Goal: Task Accomplishment & Management: Use online tool/utility

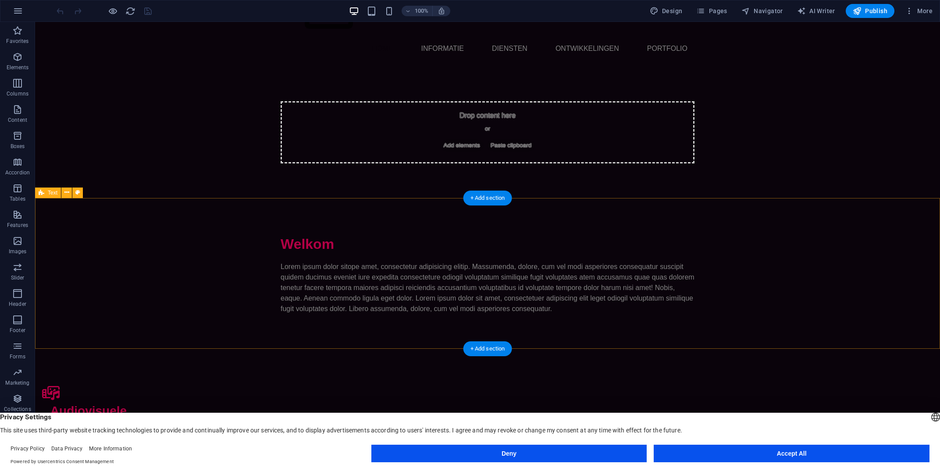
scroll to position [45, 0]
drag, startPoint x: 669, startPoint y: 7, endPoint x: 683, endPoint y: 101, distance: 95.4
click at [669, 7] on button "Design" at bounding box center [666, 11] width 40 height 14
select select "px"
select select "400"
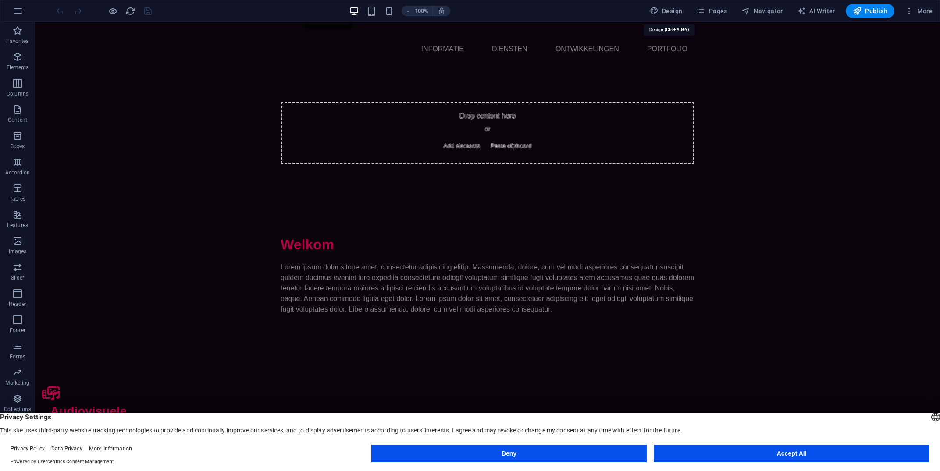
select select "px"
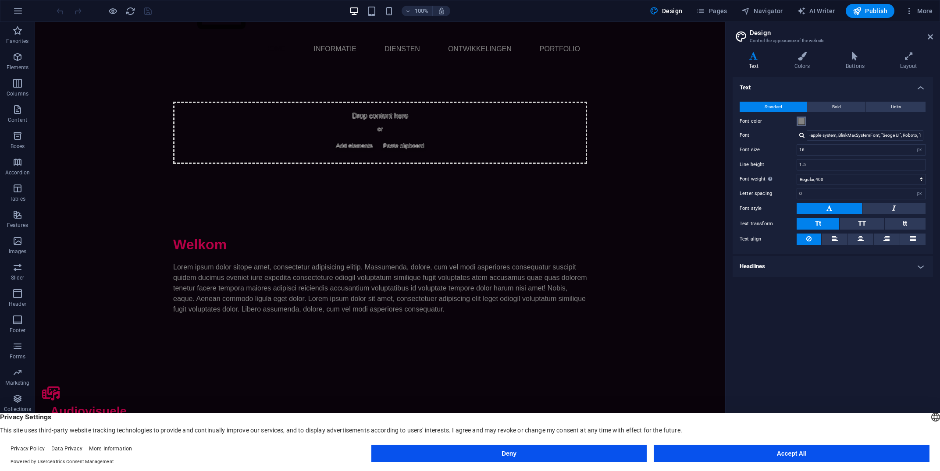
click at [802, 121] on span at bounding box center [801, 121] width 7 height 7
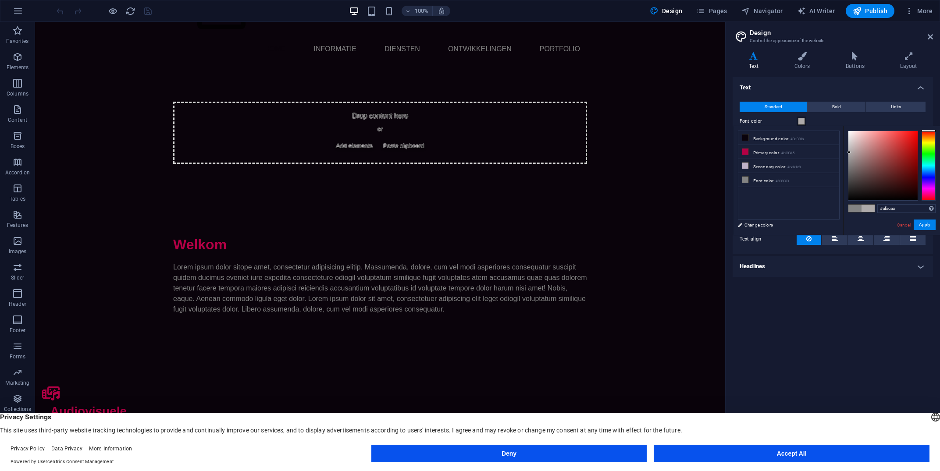
drag, startPoint x: 850, startPoint y: 162, endPoint x: 849, endPoint y: 152, distance: 9.7
click at [849, 152] on div at bounding box center [882, 165] width 69 height 69
click at [849, 152] on div at bounding box center [848, 151] width 3 height 3
type input "#dbdbdb"
drag, startPoint x: 849, startPoint y: 152, endPoint x: 847, endPoint y: 140, distance: 12.0
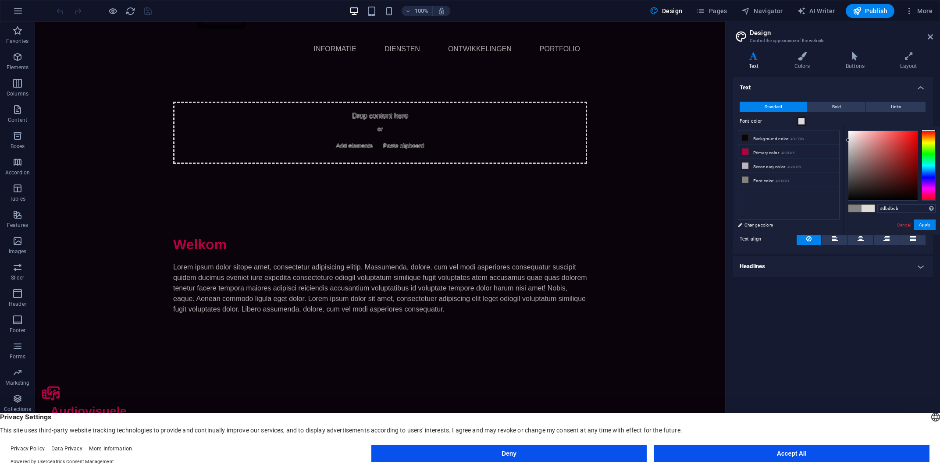
click at [847, 140] on div at bounding box center [847, 140] width 3 height 3
click at [931, 223] on button "Apply" at bounding box center [925, 225] width 22 height 11
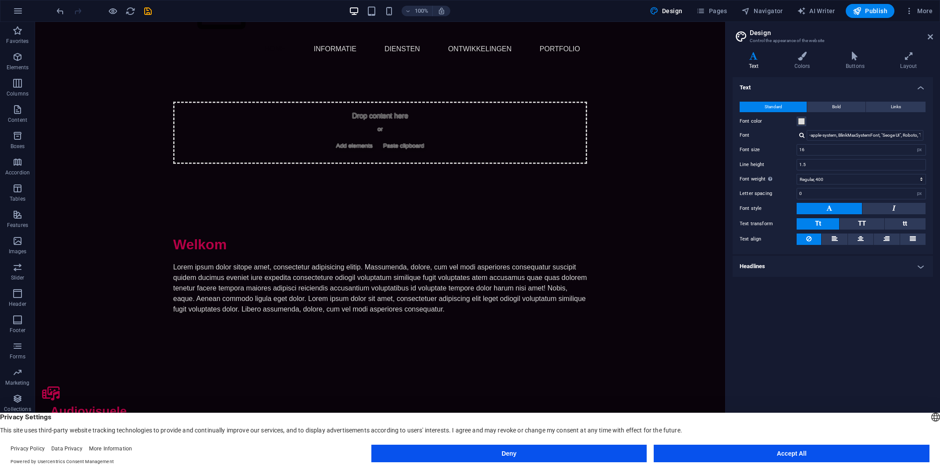
click at [811, 268] on h4 "Headlines" at bounding box center [833, 266] width 200 height 21
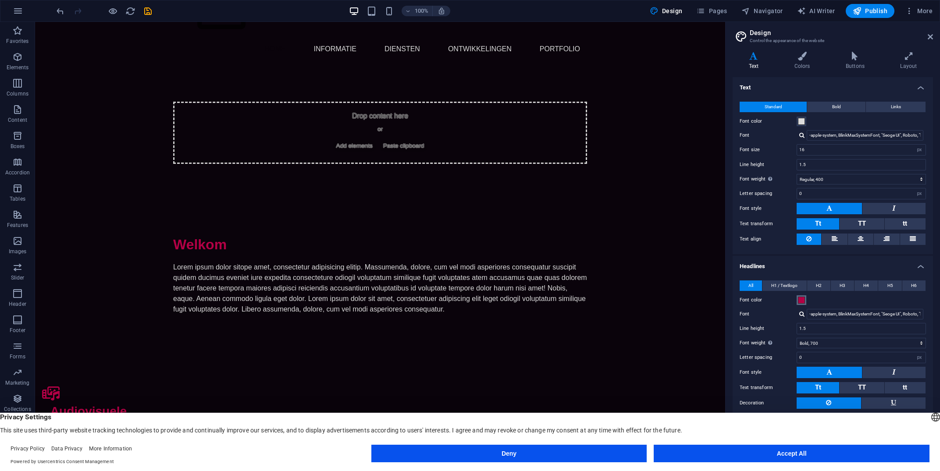
click at [803, 301] on span at bounding box center [801, 300] width 7 height 7
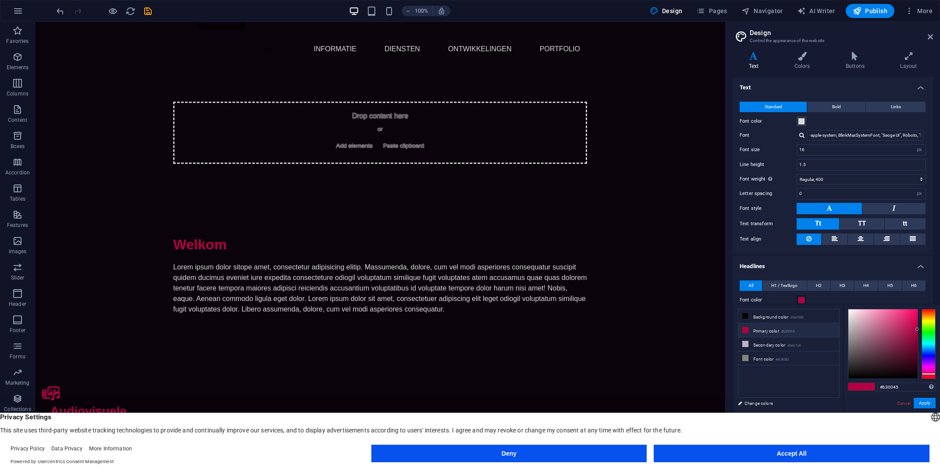
click at [772, 331] on li "Primary color #b30045" at bounding box center [788, 331] width 101 height 14
drag, startPoint x: 902, startPoint y: 335, endPoint x: 872, endPoint y: 311, distance: 38.3
click at [872, 311] on div at bounding box center [882, 344] width 69 height 69
click at [932, 366] on div at bounding box center [929, 344] width 14 height 70
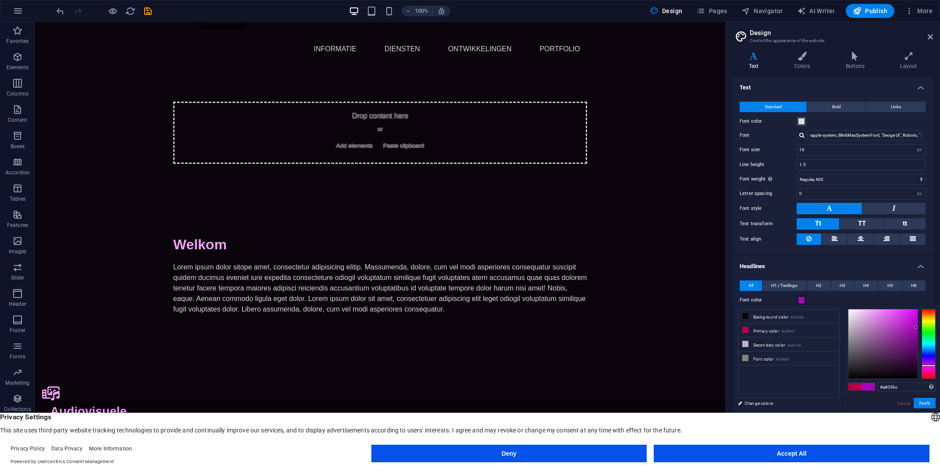
drag, startPoint x: 890, startPoint y: 334, endPoint x: 916, endPoint y: 327, distance: 27.1
click at [916, 327] on div at bounding box center [882, 344] width 69 height 69
drag, startPoint x: 916, startPoint y: 327, endPoint x: 893, endPoint y: 322, distance: 23.4
click at [893, 322] on div at bounding box center [892, 321] width 3 height 3
drag, startPoint x: 929, startPoint y: 365, endPoint x: 932, endPoint y: 362, distance: 5.3
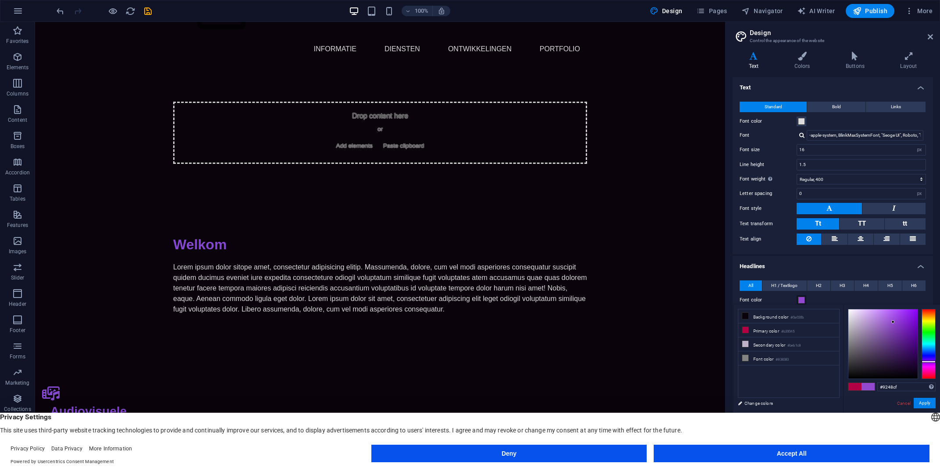
click at [932, 362] on div at bounding box center [929, 362] width 14 height 2
drag, startPoint x: 899, startPoint y: 323, endPoint x: 910, endPoint y: 314, distance: 14.0
click at [910, 314] on div at bounding box center [882, 344] width 69 height 69
drag, startPoint x: 910, startPoint y: 314, endPoint x: 881, endPoint y: 310, distance: 29.2
click at [881, 310] on div at bounding box center [880, 310] width 3 height 3
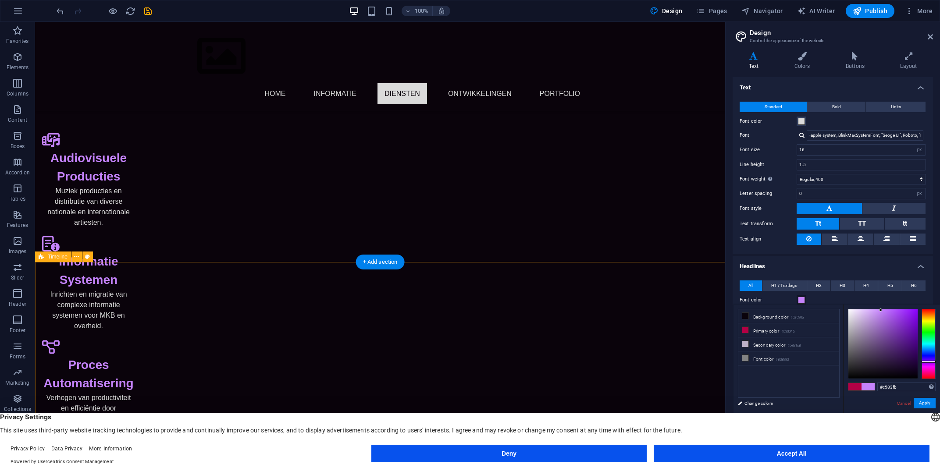
scroll to position [305, 0]
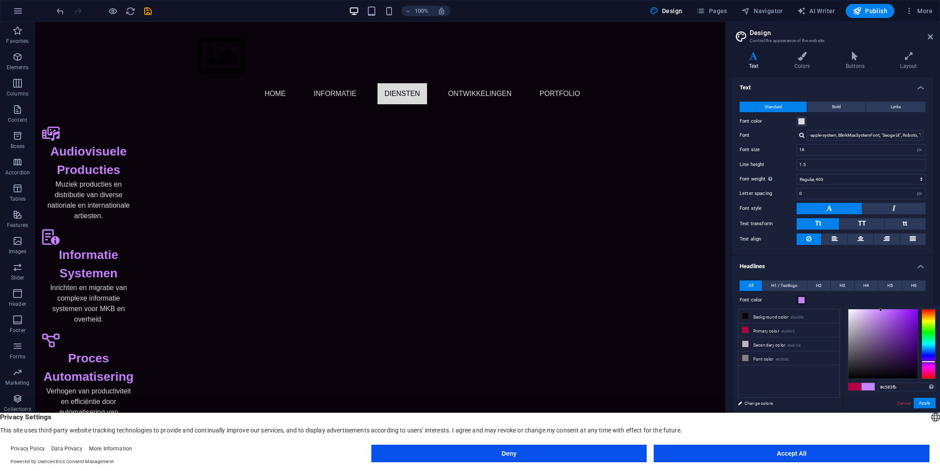
type input "#aa63e4"
click at [887, 317] on div at bounding box center [882, 344] width 69 height 69
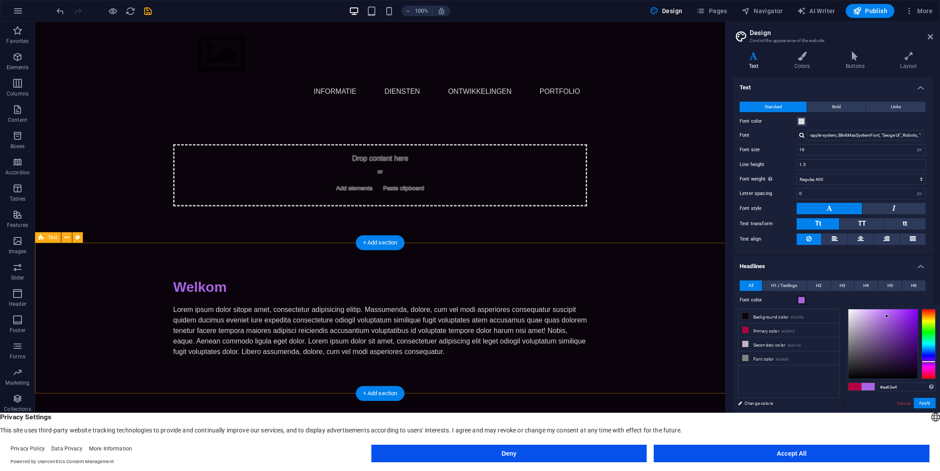
scroll to position [0, 0]
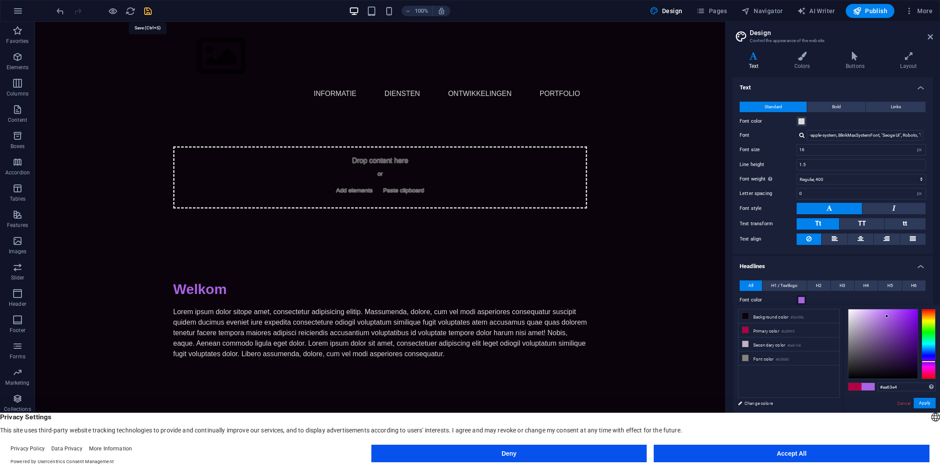
click at [143, 11] on icon "save" at bounding box center [148, 11] width 10 height 10
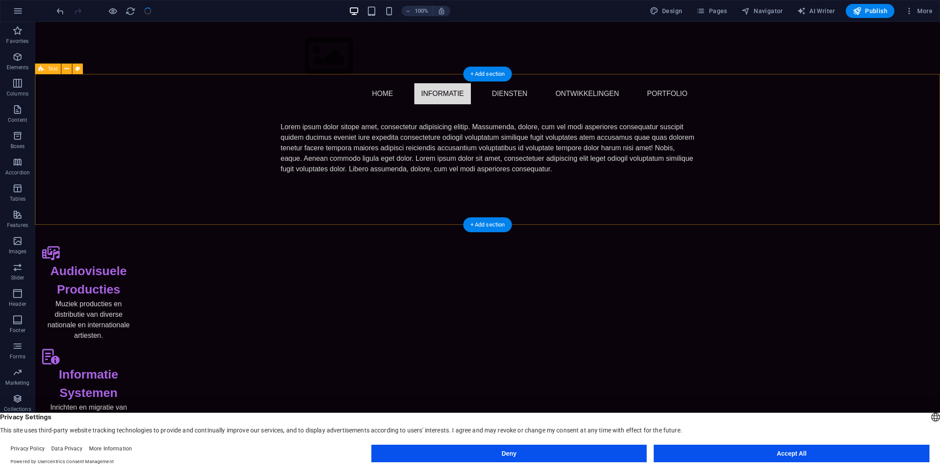
scroll to position [155, 0]
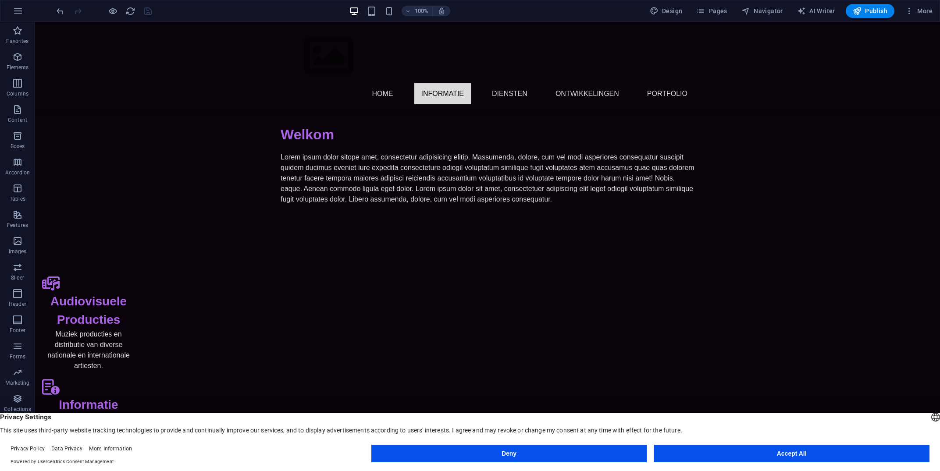
click at [587, 457] on button "Deny" at bounding box center [509, 454] width 276 height 18
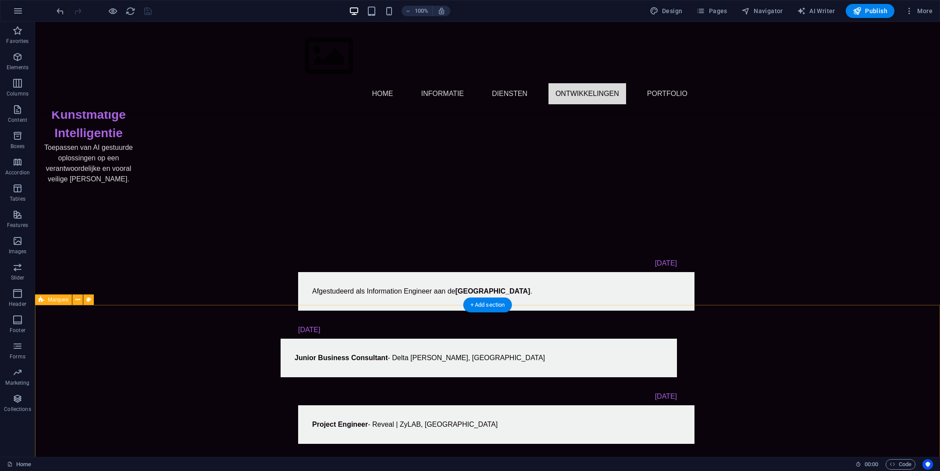
scroll to position [651, 0]
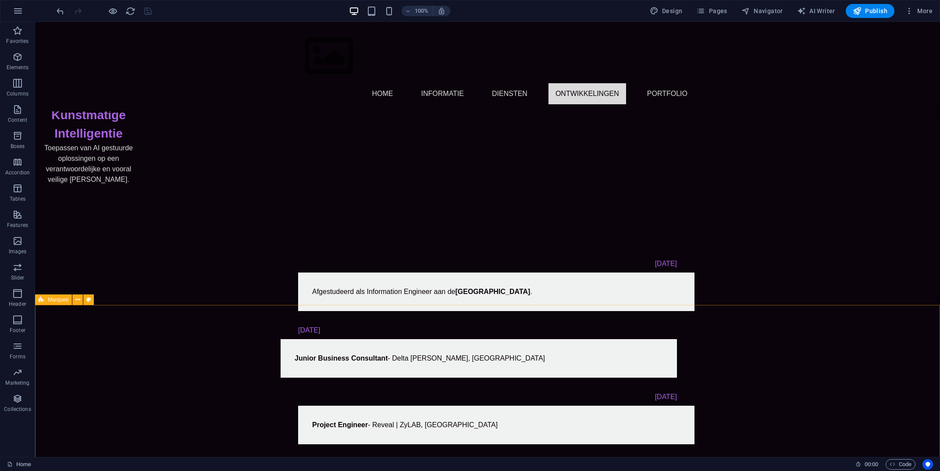
click at [68, 301] on span "Marquee" at bounding box center [58, 299] width 21 height 5
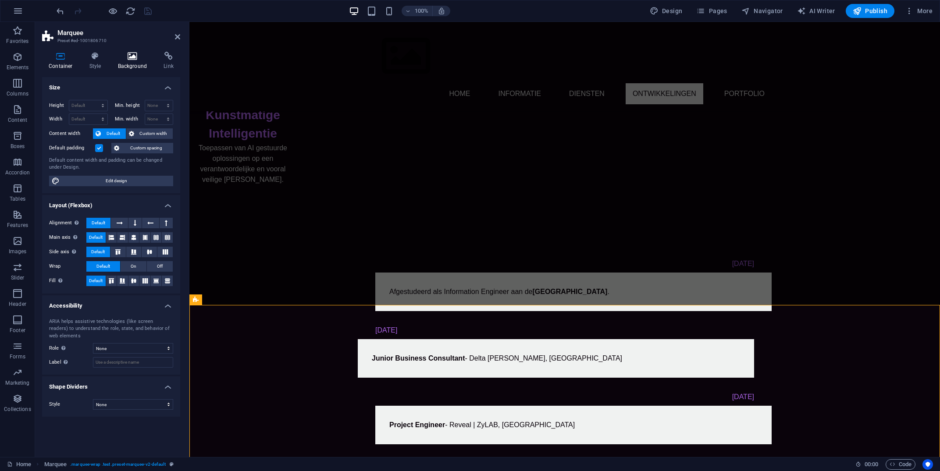
click at [134, 58] on icon at bounding box center [132, 56] width 43 height 9
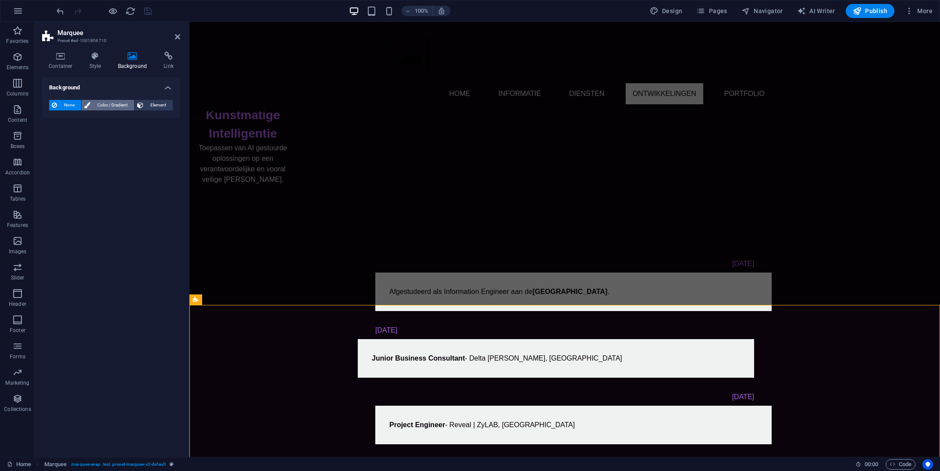
click at [118, 107] on span "Color / Gradient" at bounding box center [112, 105] width 39 height 11
click at [62, 104] on span "None" at bounding box center [69, 105] width 19 height 11
click at [228, 297] on button at bounding box center [232, 300] width 11 height 11
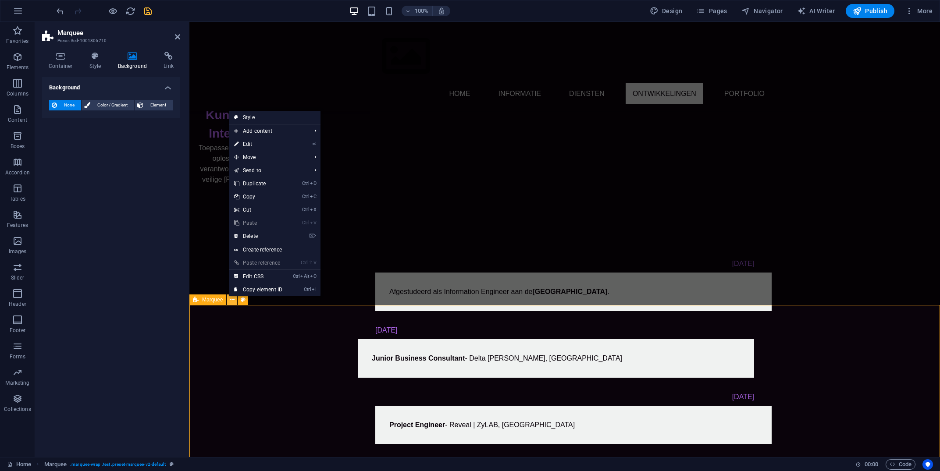
click at [228, 297] on button at bounding box center [232, 300] width 11 height 11
click at [213, 299] on span "Marquee" at bounding box center [212, 299] width 21 height 5
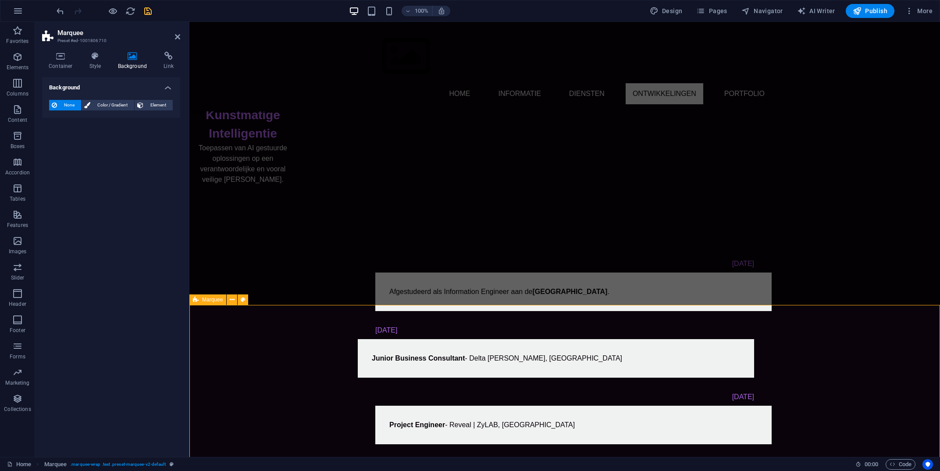
click at [213, 299] on span "Marquee" at bounding box center [212, 299] width 21 height 5
click at [66, 58] on icon at bounding box center [60, 56] width 37 height 9
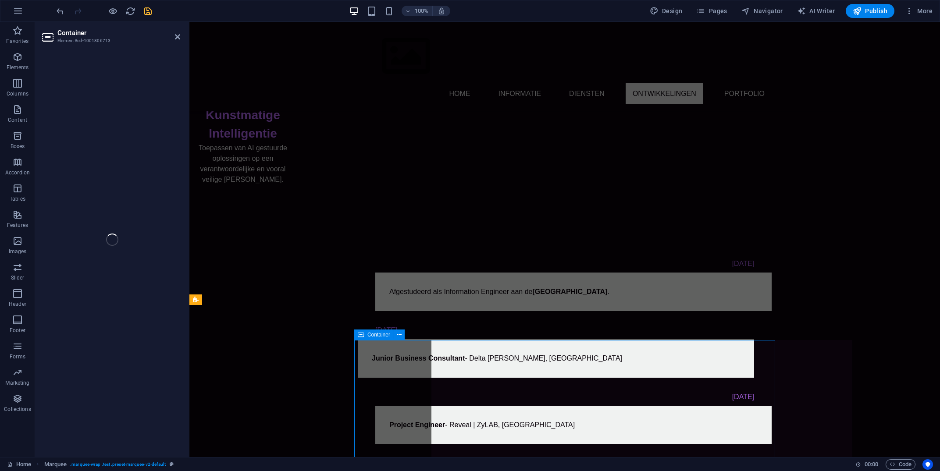
select select "marquee"
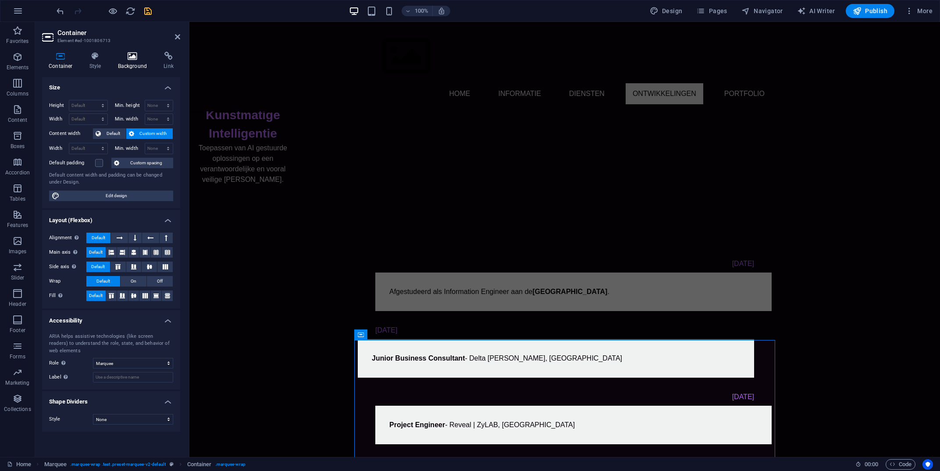
click at [133, 60] on icon at bounding box center [132, 56] width 43 height 9
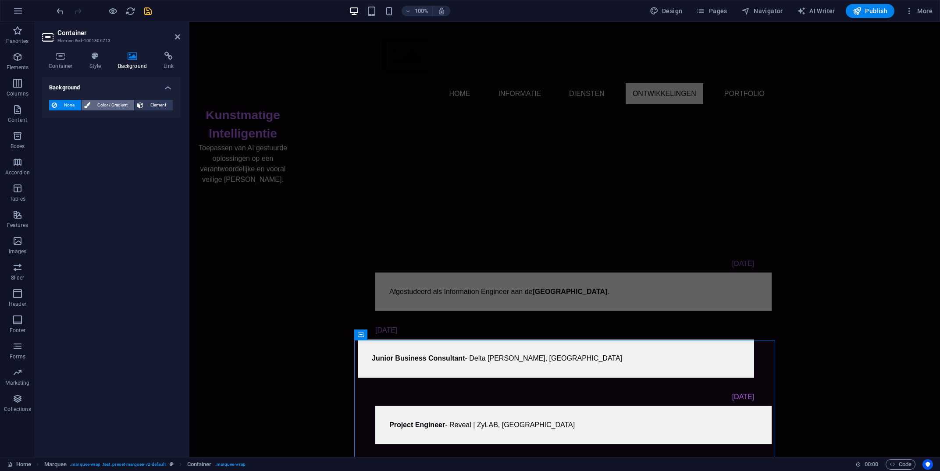
click at [102, 109] on span "Color / Gradient" at bounding box center [112, 105] width 39 height 11
click at [58, 105] on button "None" at bounding box center [65, 105] width 32 height 11
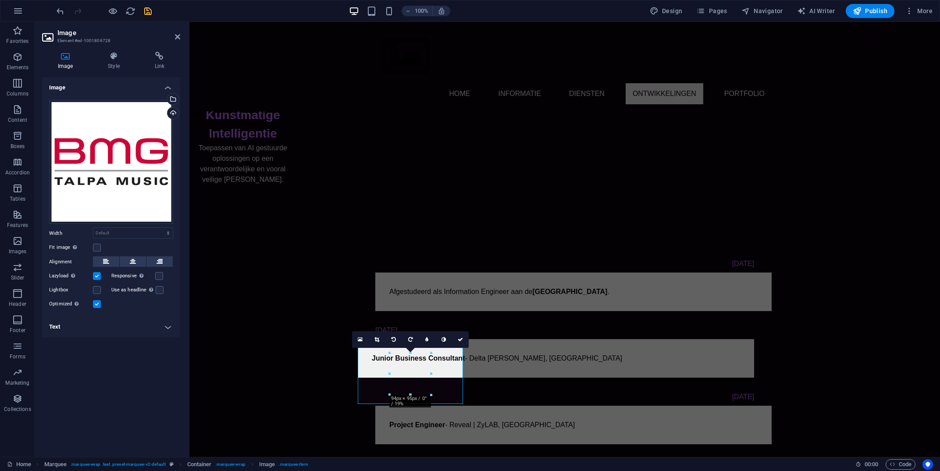
click at [374, 348] on div "16:10 16:9 4:3 1:1 1:2 0" at bounding box center [410, 339] width 117 height 17
click at [373, 348] on div "16:10 16:9 4:3 1:1 1:2 0" at bounding box center [410, 339] width 117 height 17
click at [459, 339] on icon at bounding box center [460, 339] width 5 height 5
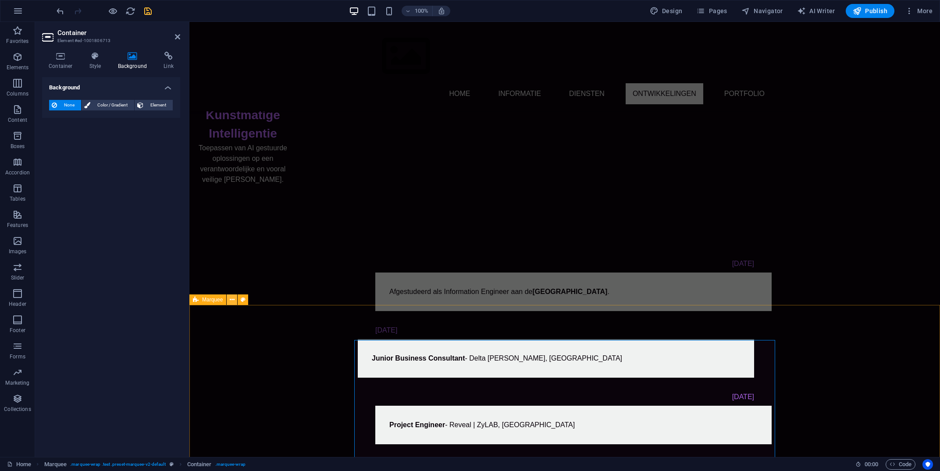
click at [230, 302] on icon at bounding box center [232, 299] width 5 height 9
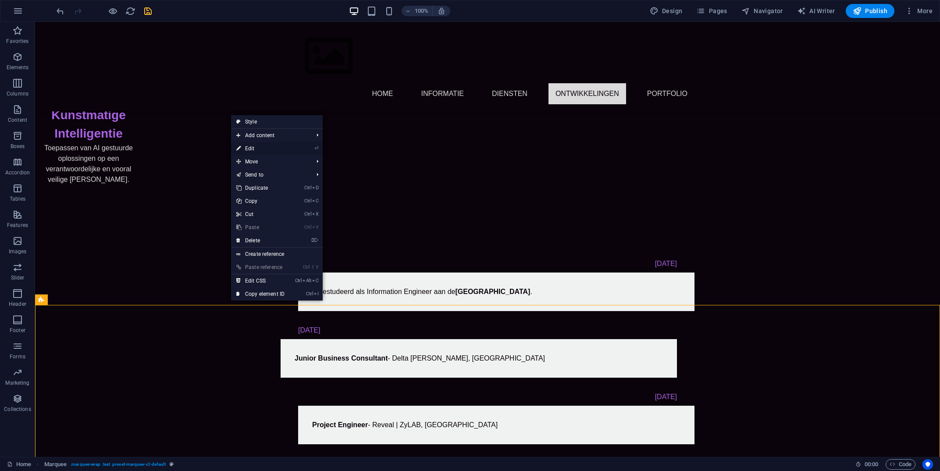
click at [285, 149] on link "⏎ Edit" at bounding box center [260, 148] width 59 height 13
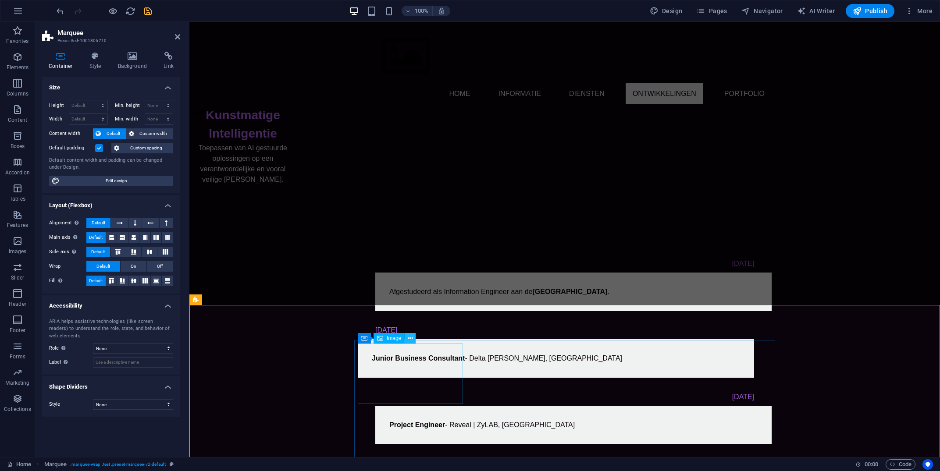
click at [415, 342] on button at bounding box center [410, 338] width 11 height 11
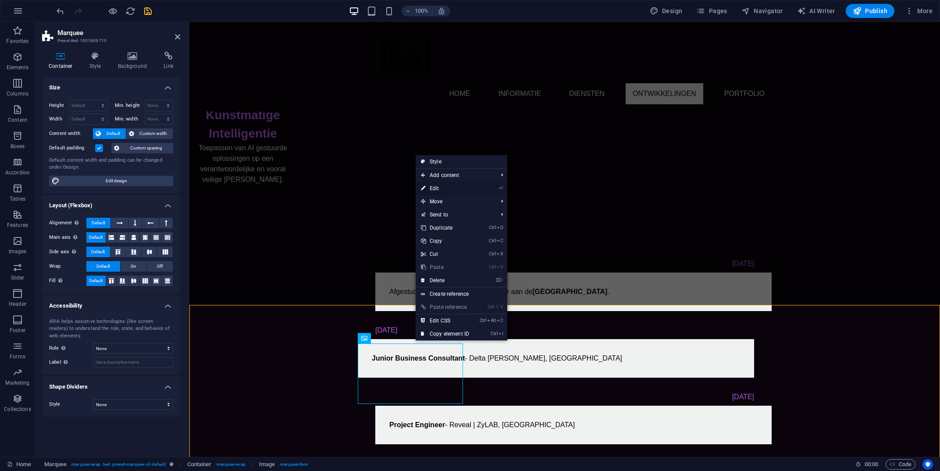
click at [460, 186] on link "⏎ Edit" at bounding box center [445, 188] width 59 height 13
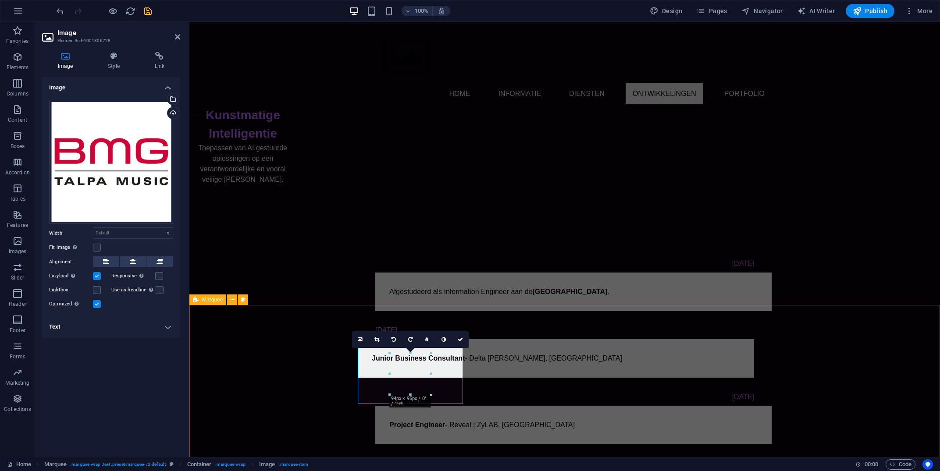
click at [217, 300] on span "Marquee" at bounding box center [212, 299] width 21 height 5
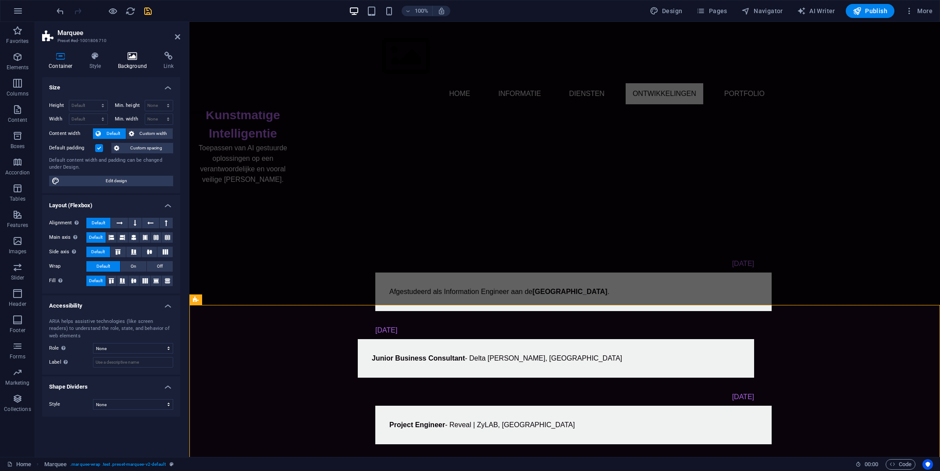
click at [132, 58] on icon at bounding box center [132, 56] width 43 height 9
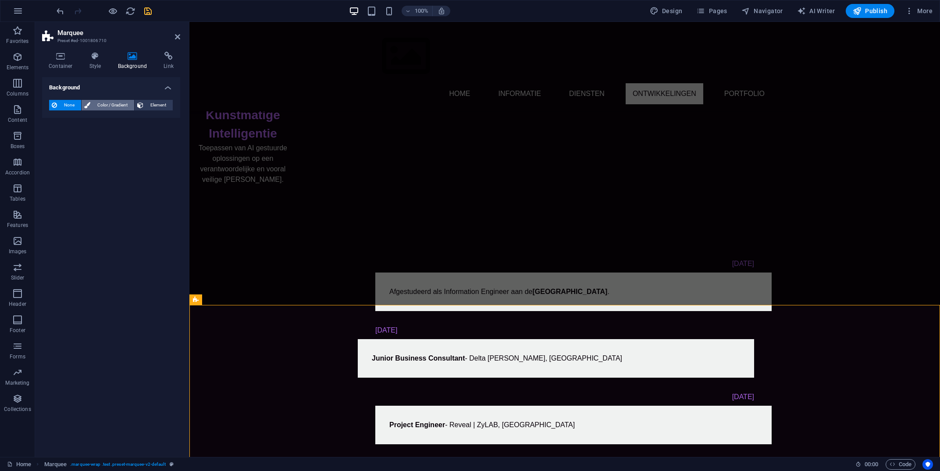
click at [100, 106] on span "Color / Gradient" at bounding box center [112, 105] width 39 height 11
click at [61, 107] on span "None" at bounding box center [69, 105] width 19 height 11
click at [366, 340] on div "Container" at bounding box center [373, 335] width 39 height 11
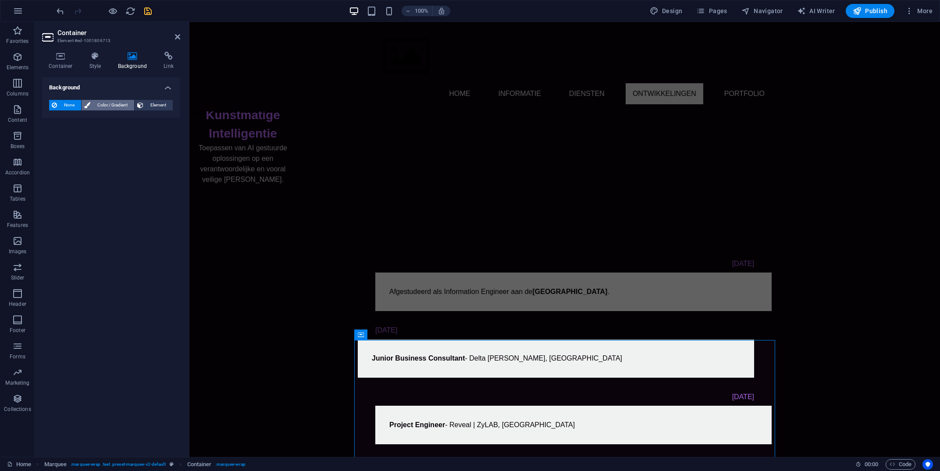
click at [117, 104] on span "Color / Gradient" at bounding box center [112, 105] width 39 height 11
click at [155, 104] on span "Element" at bounding box center [158, 105] width 24 height 11
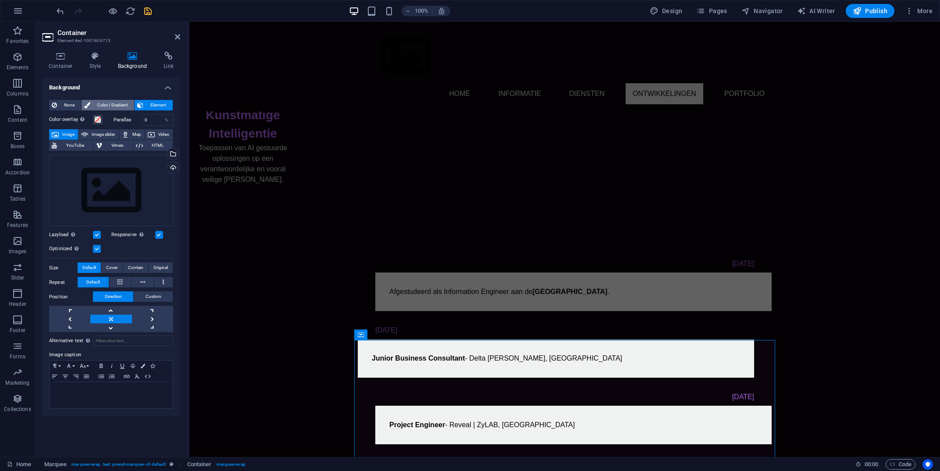
click at [105, 108] on span "Color / Gradient" at bounding box center [112, 105] width 39 height 11
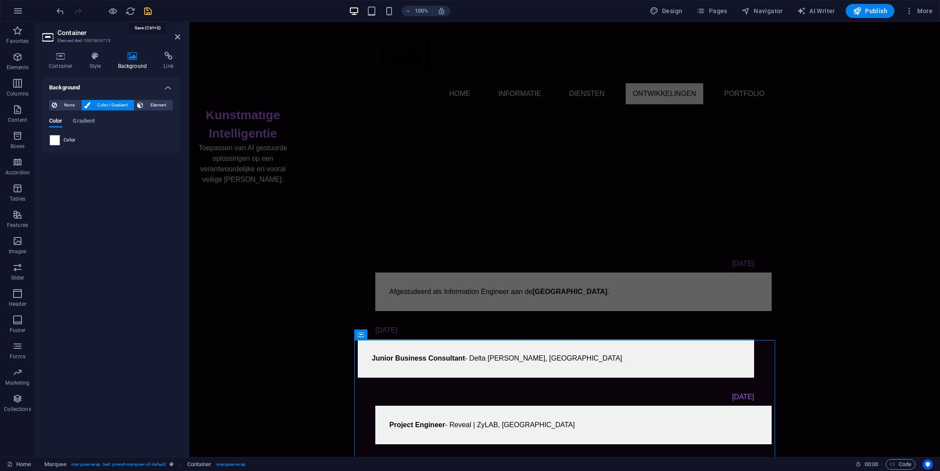
click at [144, 9] on icon "save" at bounding box center [148, 11] width 10 height 10
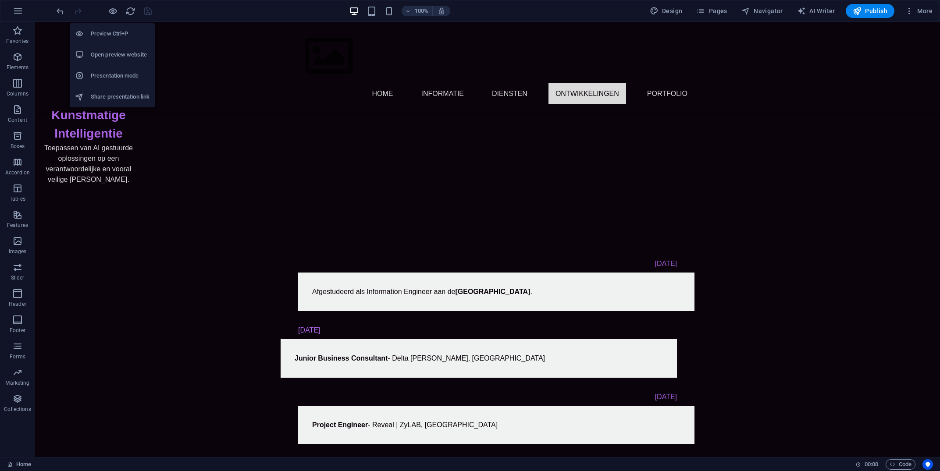
click at [110, 39] on h6 "Preview Ctrl+P" at bounding box center [120, 33] width 59 height 11
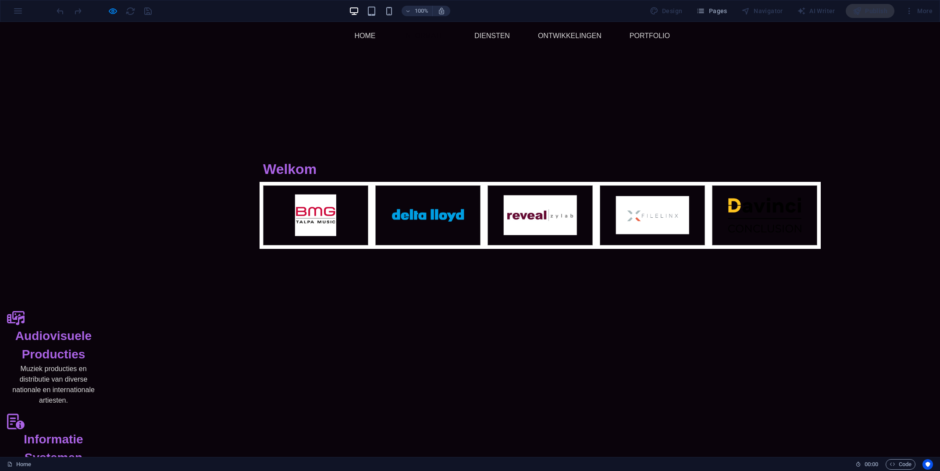
scroll to position [0, 0]
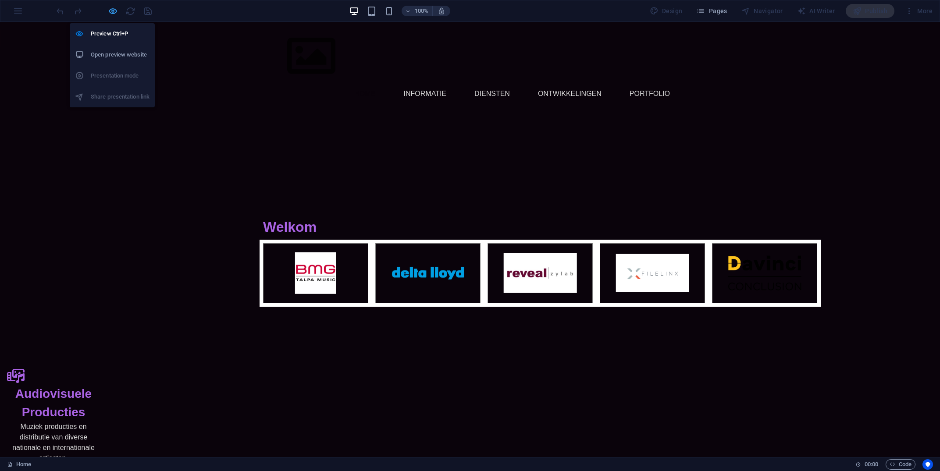
click at [108, 13] on icon "button" at bounding box center [113, 11] width 10 height 10
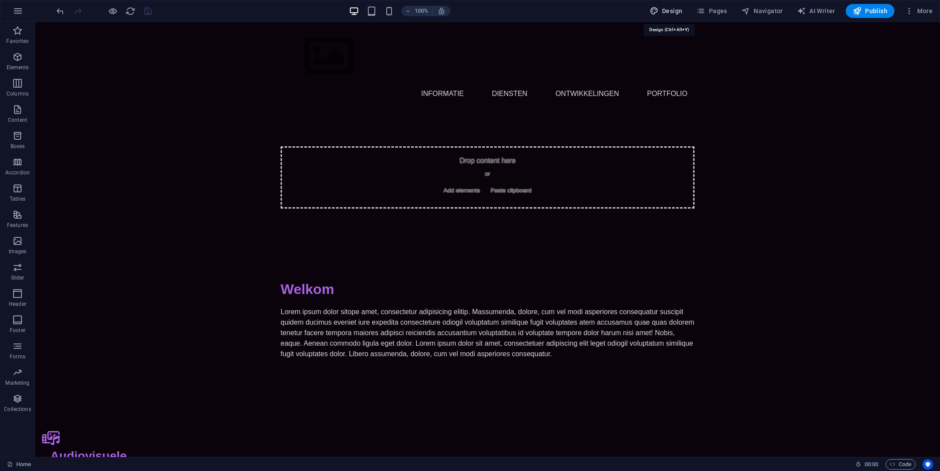
click at [675, 13] on span "Design" at bounding box center [666, 11] width 33 height 9
select select "px"
select select "400"
select select "px"
select select "700"
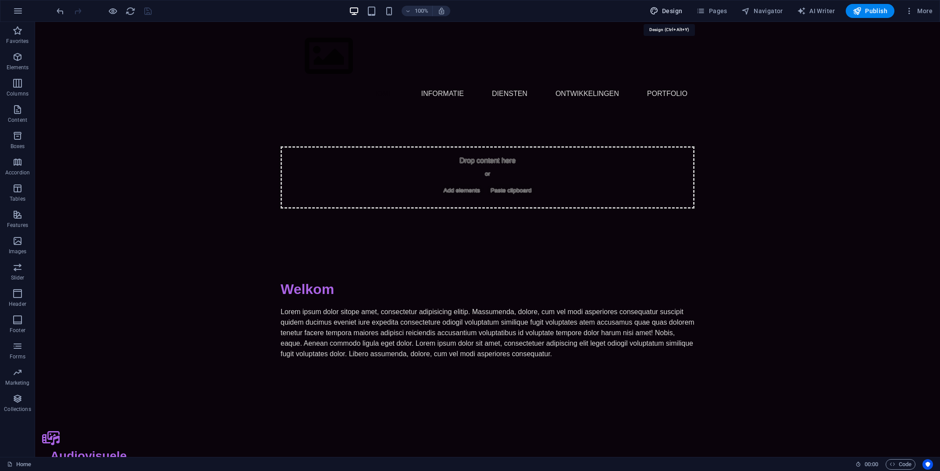
select select "px"
select select "rem"
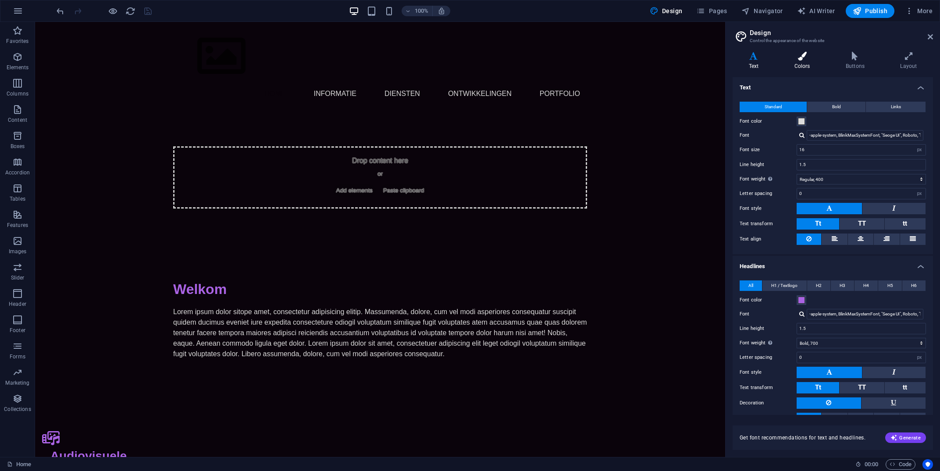
click at [803, 55] on icon at bounding box center [802, 56] width 48 height 9
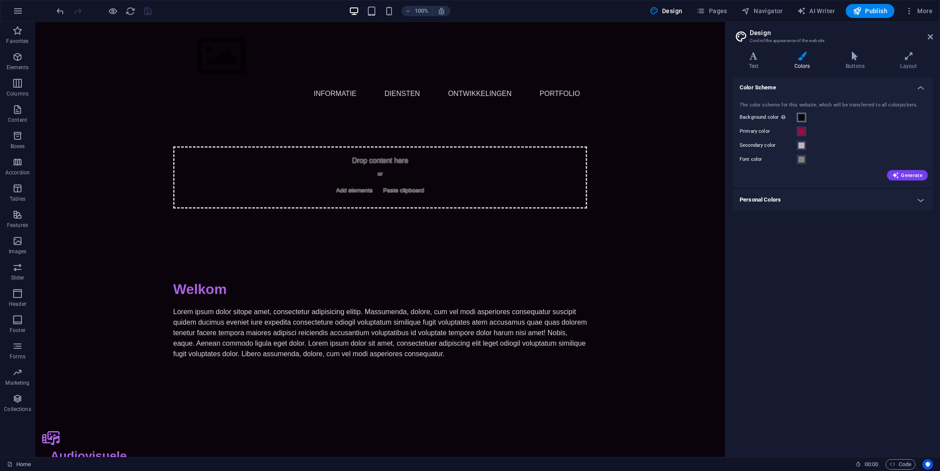
click at [801, 119] on span at bounding box center [801, 117] width 7 height 7
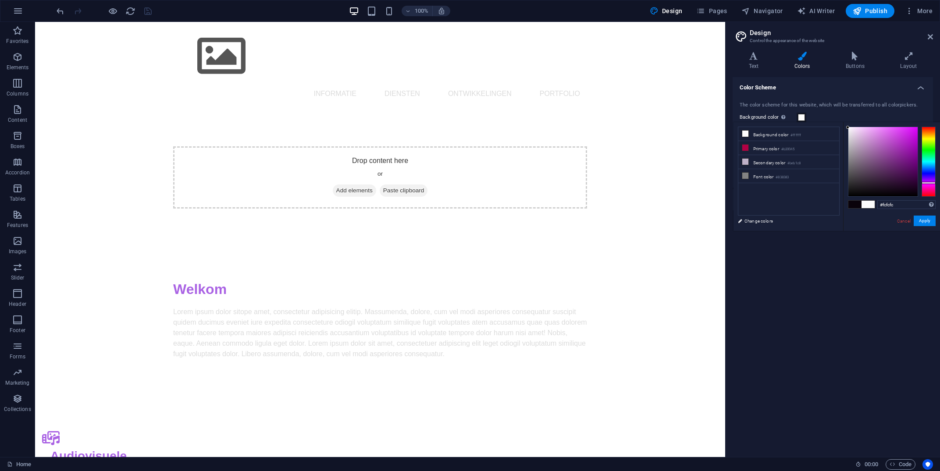
drag, startPoint x: 851, startPoint y: 140, endPoint x: 844, endPoint y: 128, distance: 14.5
click at [844, 128] on div "#fcfcfc Supported formats #0852ed rgb(8, 82, 237) rgba(8, 82, 237, 90%) hsv(221…" at bounding box center [891, 240] width 97 height 236
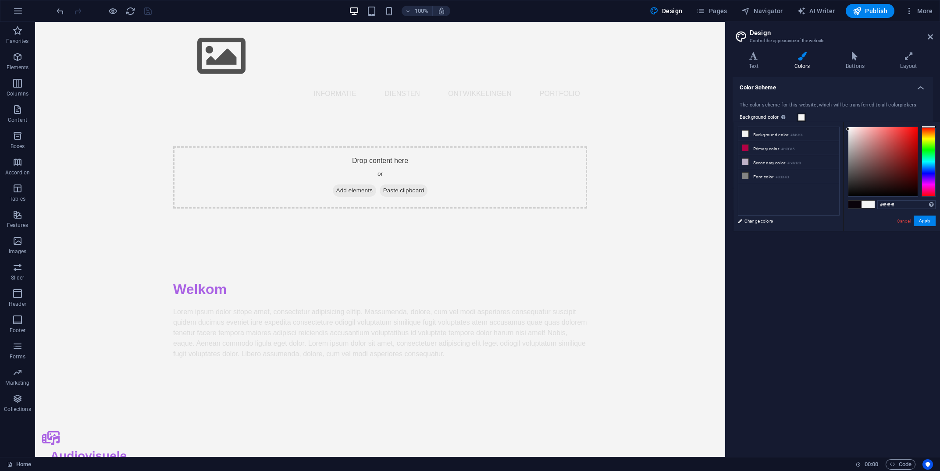
type input "#f7f7f7"
click at [848, 129] on div at bounding box center [847, 128] width 3 height 3
click at [925, 221] on button "Apply" at bounding box center [925, 221] width 22 height 11
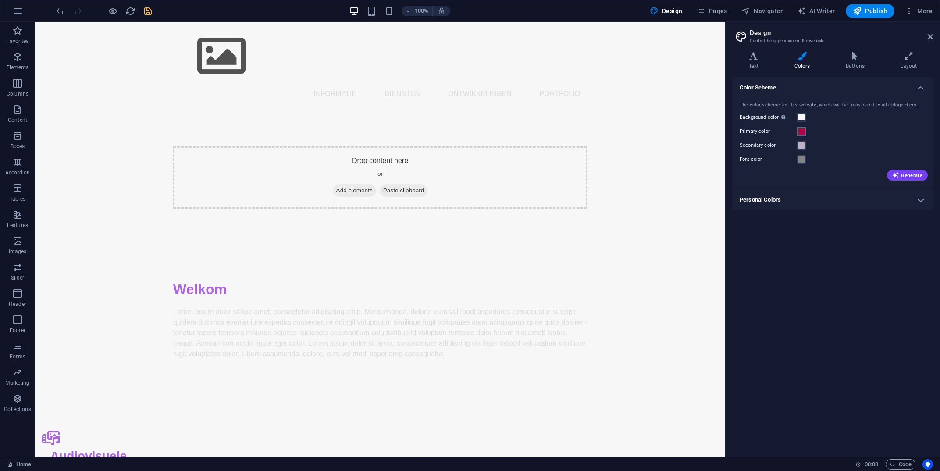
click at [798, 129] on span at bounding box center [801, 131] width 7 height 7
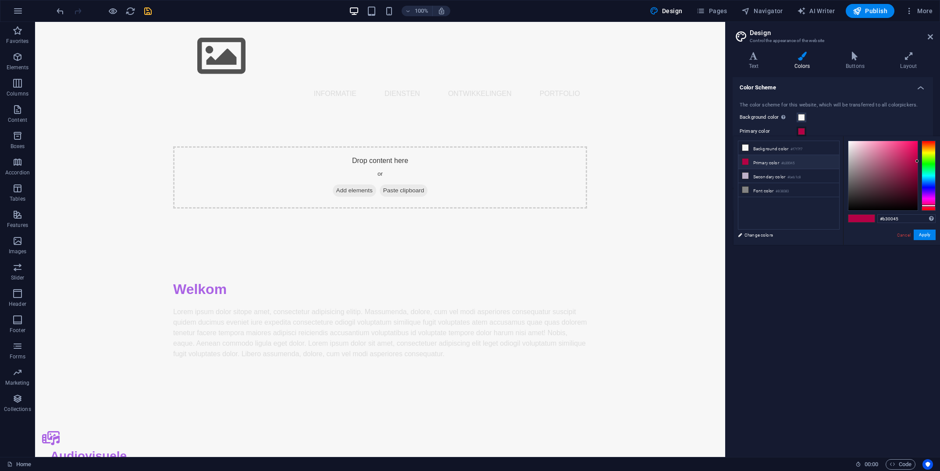
click at [769, 162] on li "Primary color #b30045" at bounding box center [788, 162] width 101 height 14
drag, startPoint x: 932, startPoint y: 151, endPoint x: 935, endPoint y: 204, distance: 52.7
click at [935, 204] on div at bounding box center [929, 176] width 14 height 70
type input "#dd0075"
drag, startPoint x: 912, startPoint y: 163, endPoint x: 922, endPoint y: 150, distance: 16.3
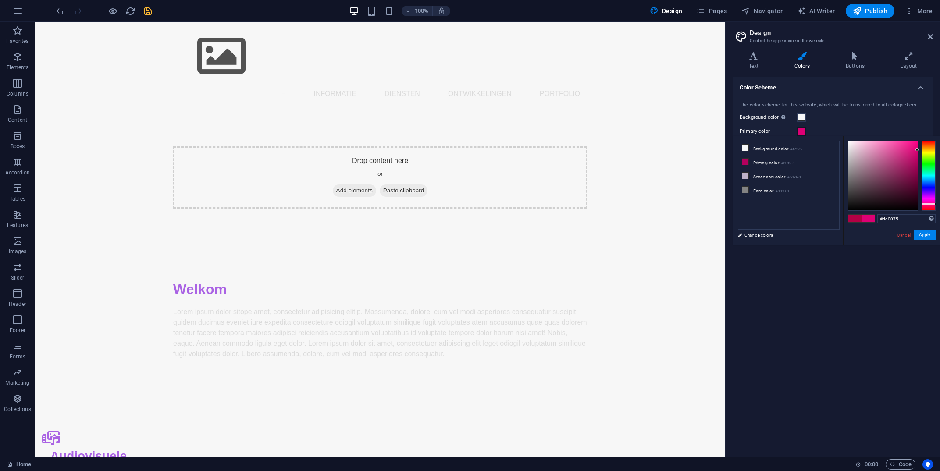
click at [922, 150] on div at bounding box center [892, 176] width 88 height 70
click at [933, 235] on button "Apply" at bounding box center [925, 235] width 22 height 11
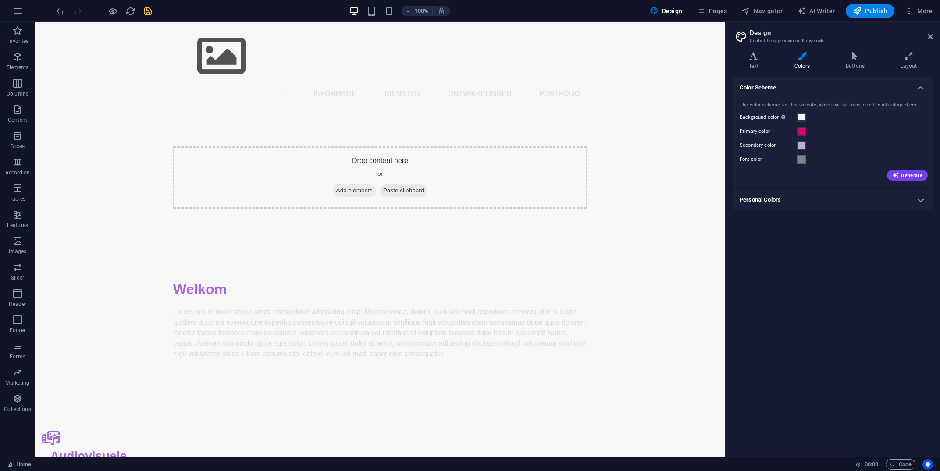
click at [804, 162] on span at bounding box center [801, 159] width 7 height 7
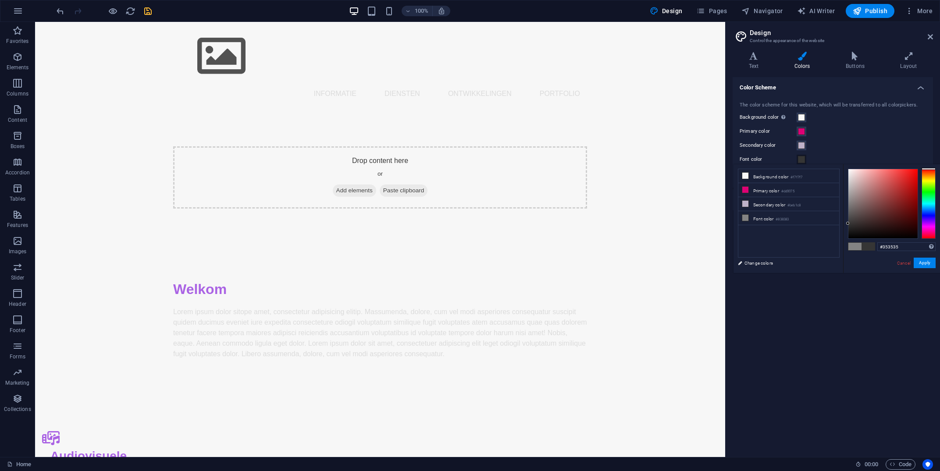
drag, startPoint x: 851, startPoint y: 201, endPoint x: 848, endPoint y: 224, distance: 22.6
click at [848, 224] on div at bounding box center [882, 203] width 69 height 69
type input "#1e1e1e"
drag, startPoint x: 848, startPoint y: 224, endPoint x: 848, endPoint y: 230, distance: 6.1
click at [848, 230] on div at bounding box center [847, 229] width 3 height 3
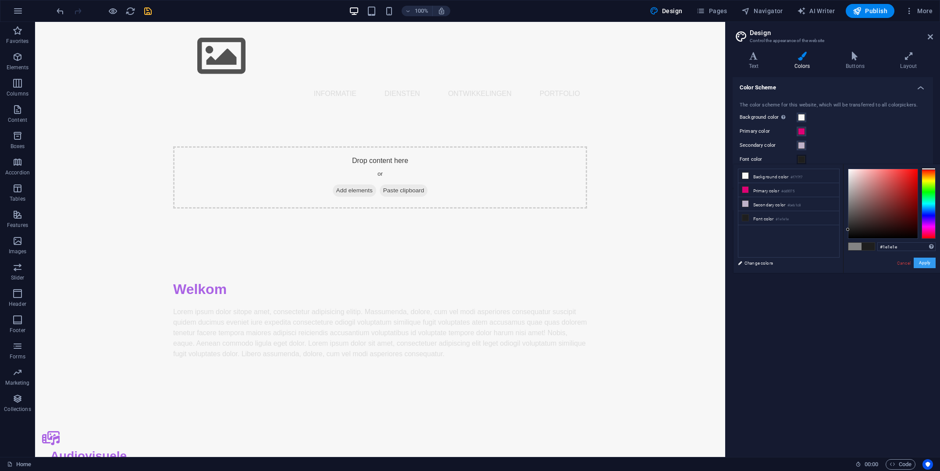
click at [927, 268] on button "Apply" at bounding box center [925, 263] width 22 height 11
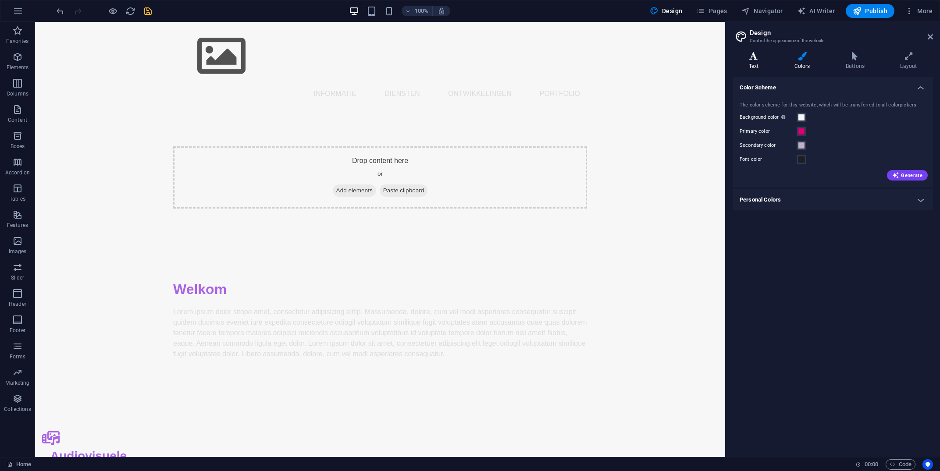
click at [747, 57] on icon at bounding box center [754, 56] width 42 height 9
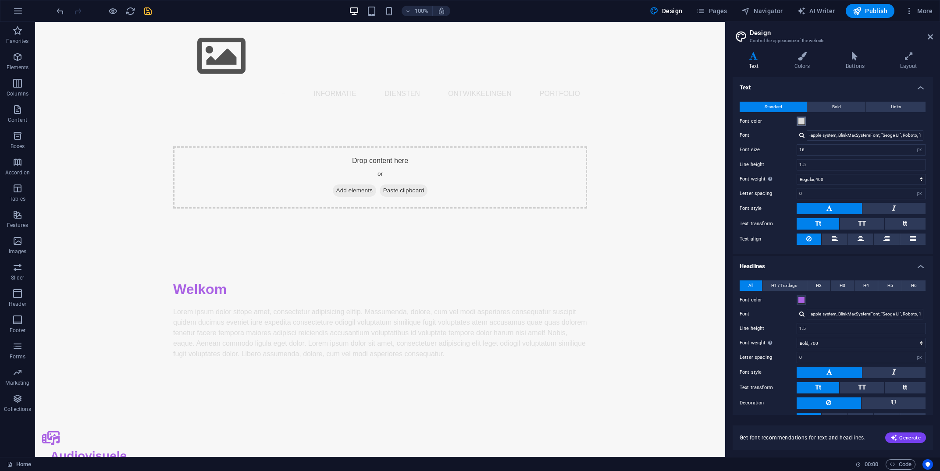
click at [805, 123] on span at bounding box center [801, 121] width 7 height 7
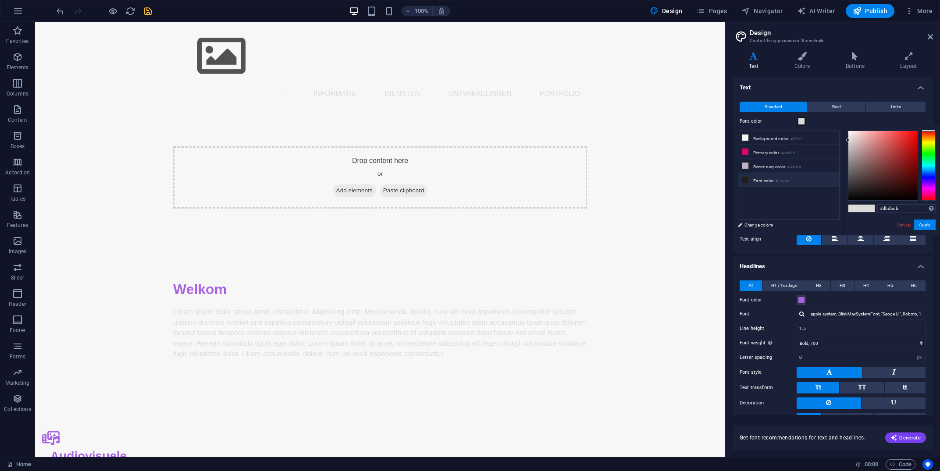
click at [760, 183] on li "Font color #1e1e1e" at bounding box center [788, 180] width 101 height 14
type input "#1e1e1e"
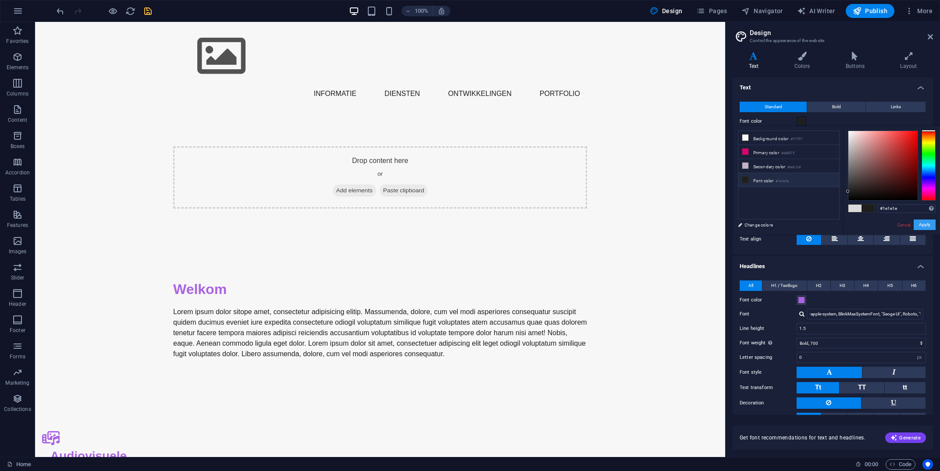
click at [930, 229] on button "Apply" at bounding box center [925, 225] width 22 height 11
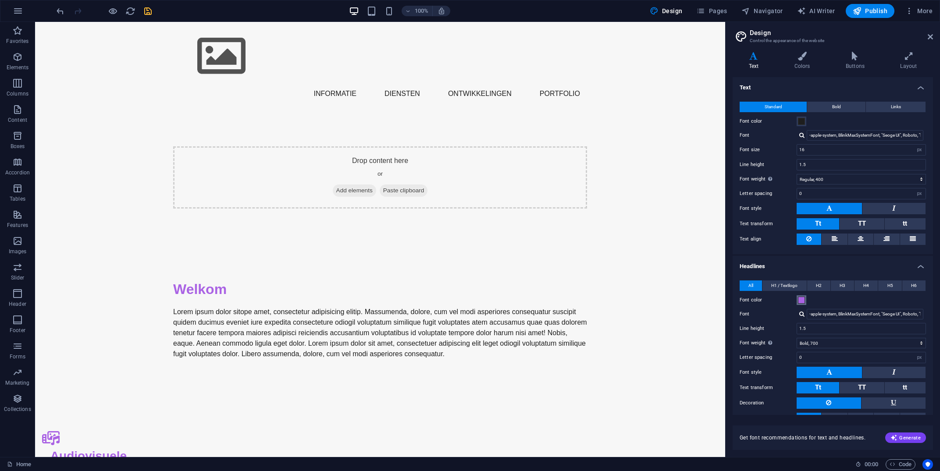
click at [803, 301] on span at bounding box center [801, 300] width 7 height 7
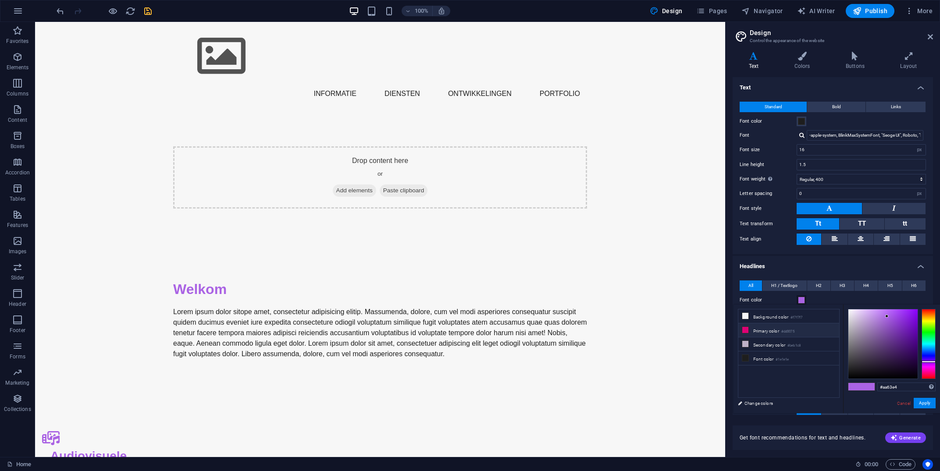
click at [768, 331] on li "Primary color #dd0075" at bounding box center [788, 331] width 101 height 14
type input "#dd0075"
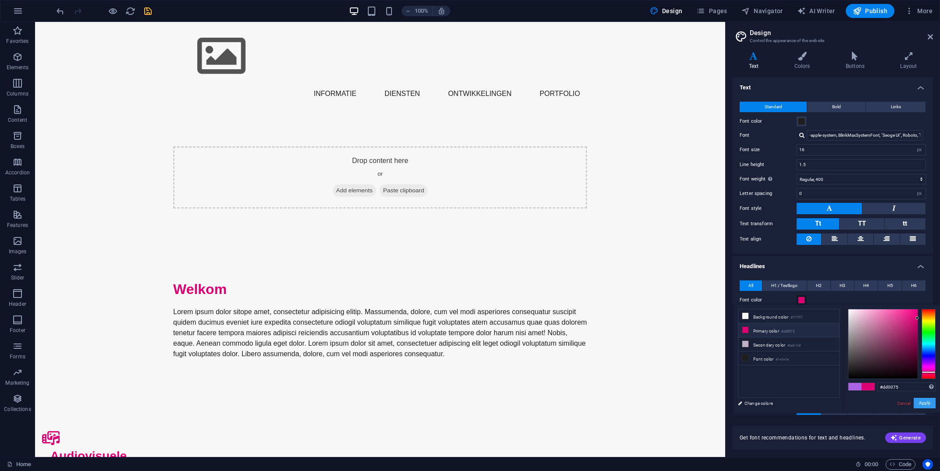
click at [928, 403] on button "Apply" at bounding box center [925, 403] width 22 height 11
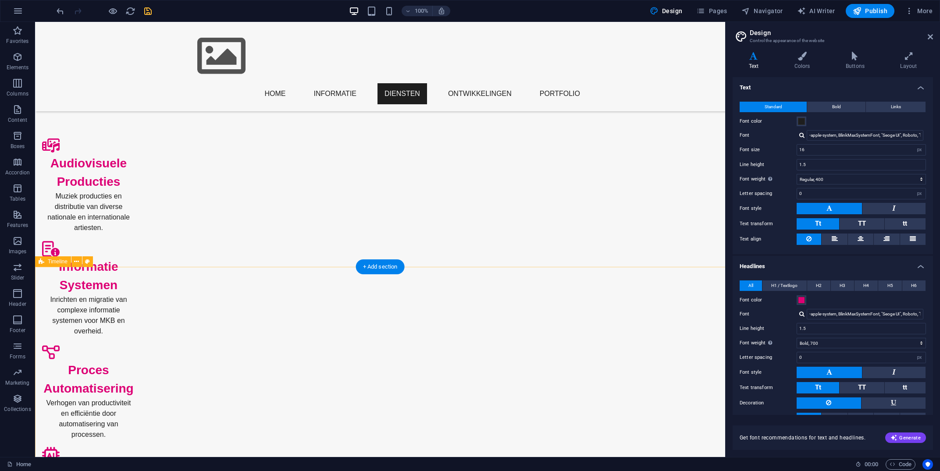
scroll to position [292, 0]
click at [800, 299] on span at bounding box center [801, 300] width 7 height 7
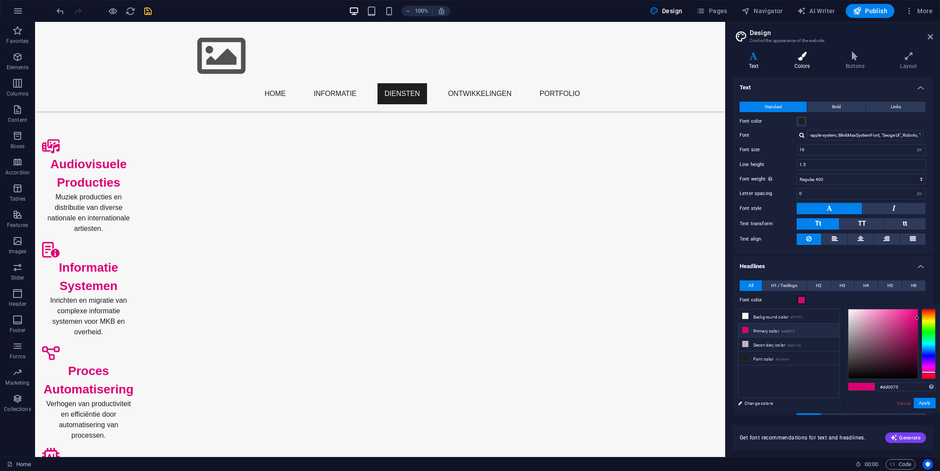
click at [801, 64] on h4 "Colors" at bounding box center [803, 61] width 51 height 18
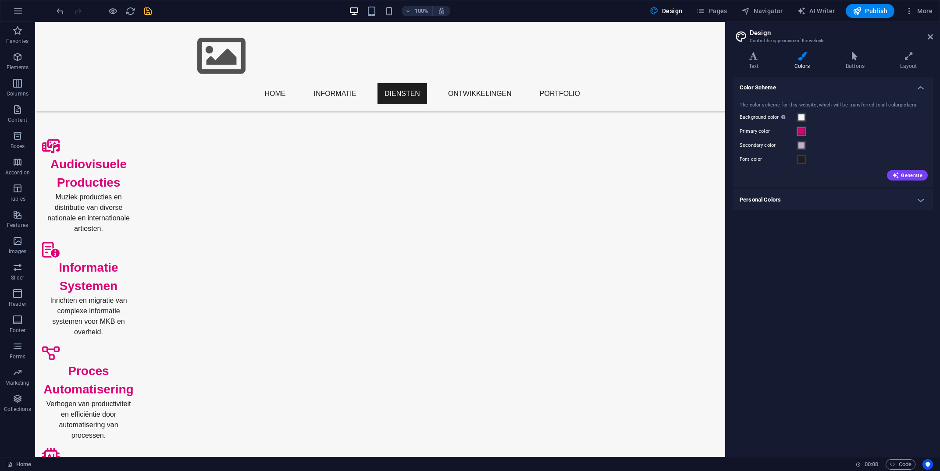
click at [802, 134] on span at bounding box center [801, 131] width 7 height 7
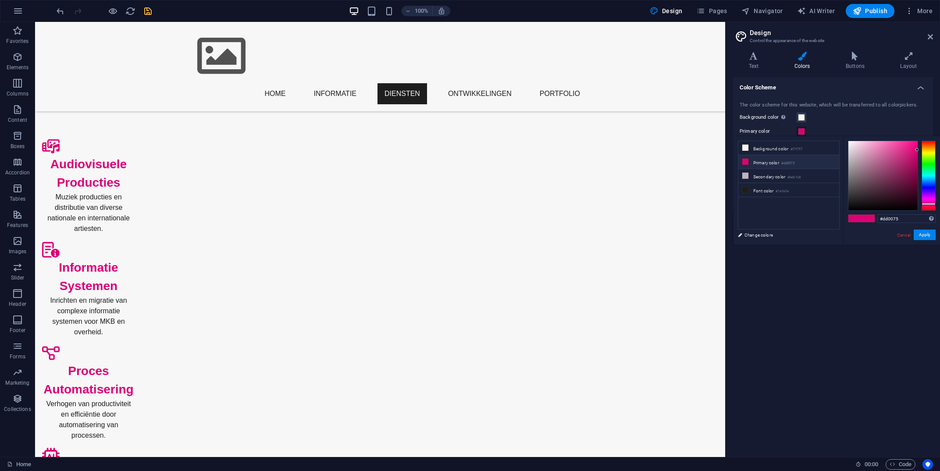
click at [780, 163] on li "Primary color #dd0075" at bounding box center [788, 162] width 101 height 14
drag, startPoint x: 930, startPoint y: 181, endPoint x: 932, endPoint y: 193, distance: 12.1
click at [932, 193] on div at bounding box center [929, 176] width 14 height 70
click at [907, 160] on div at bounding box center [882, 175] width 69 height 69
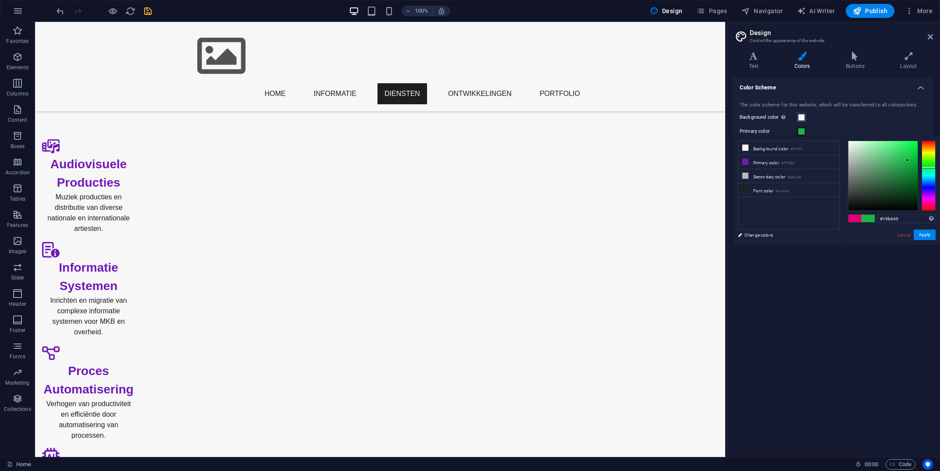
click at [928, 167] on div at bounding box center [929, 176] width 14 height 70
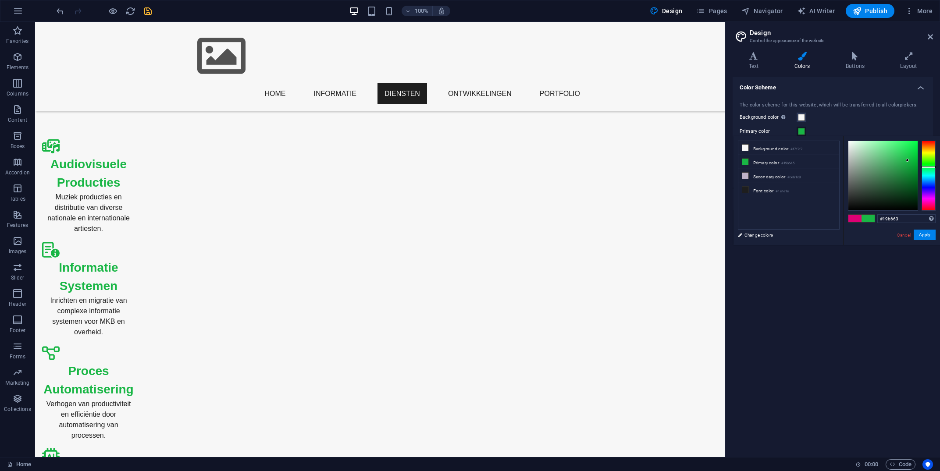
click at [929, 169] on div at bounding box center [929, 176] width 14 height 70
click at [930, 171] on div at bounding box center [929, 172] width 14 height 2
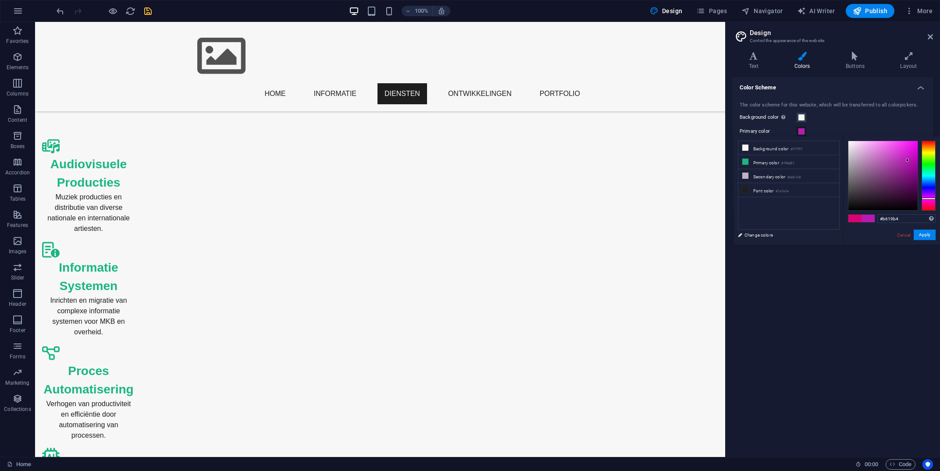
drag, startPoint x: 928, startPoint y: 193, endPoint x: 930, endPoint y: 199, distance: 6.1
click at [930, 199] on div at bounding box center [929, 176] width 14 height 70
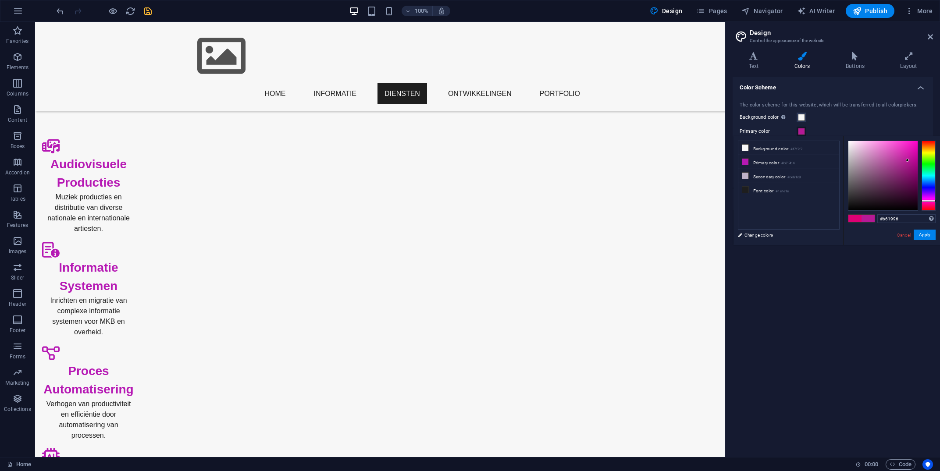
click at [930, 201] on div at bounding box center [929, 201] width 14 height 2
drag, startPoint x: 907, startPoint y: 160, endPoint x: 914, endPoint y: 160, distance: 7.0
click at [914, 160] on div at bounding box center [913, 159] width 3 height 3
type input "#be0698"
click at [915, 158] on div at bounding box center [914, 158] width 3 height 3
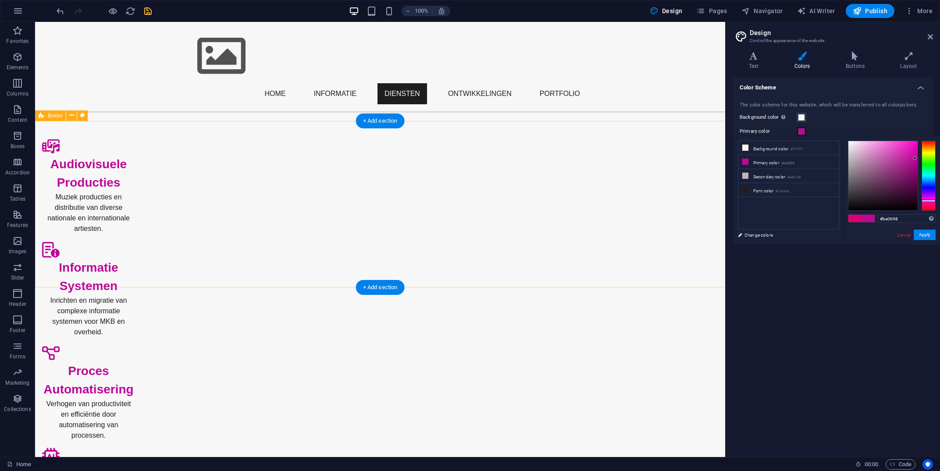
scroll to position [273, 0]
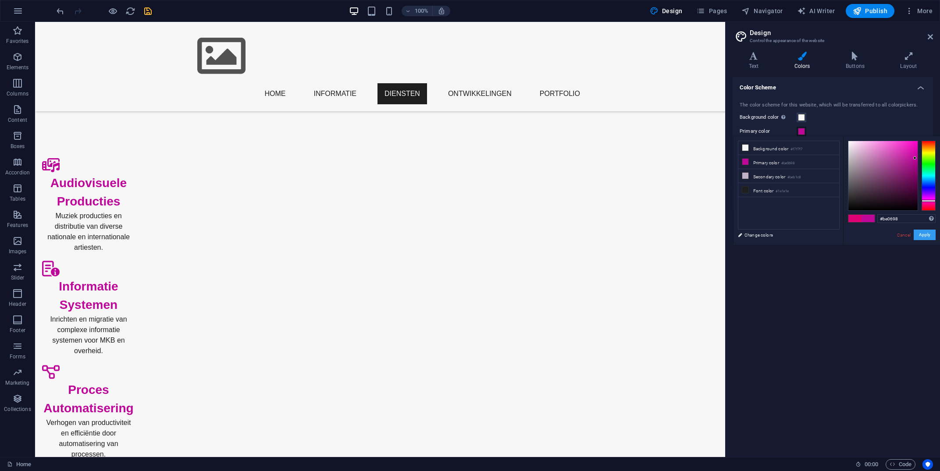
click at [930, 235] on button "Apply" at bounding box center [925, 235] width 22 height 11
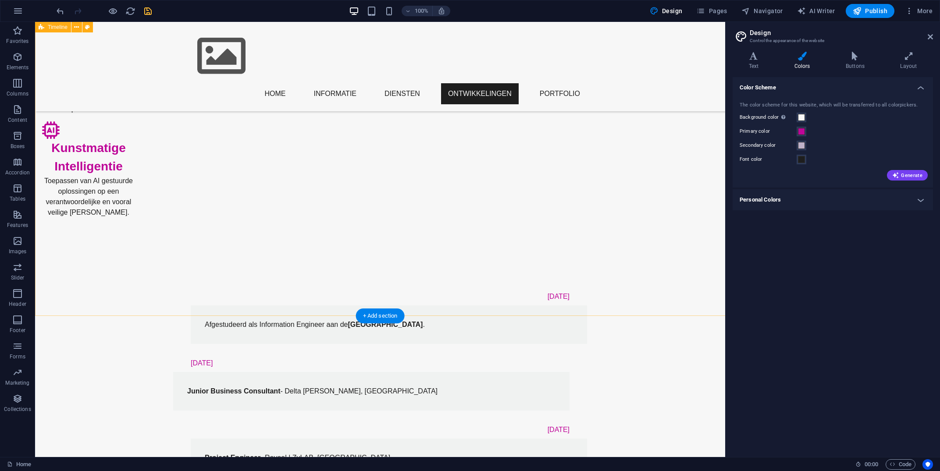
scroll to position [703, 0]
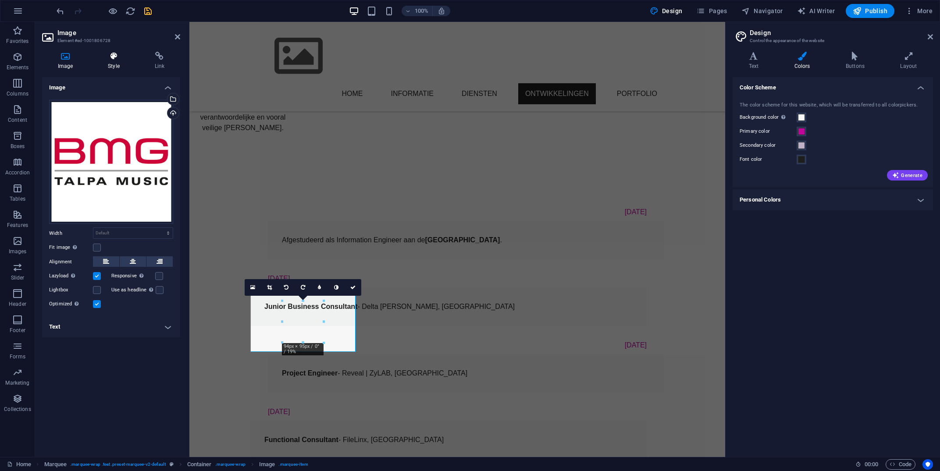
click at [112, 53] on icon at bounding box center [113, 56] width 43 height 9
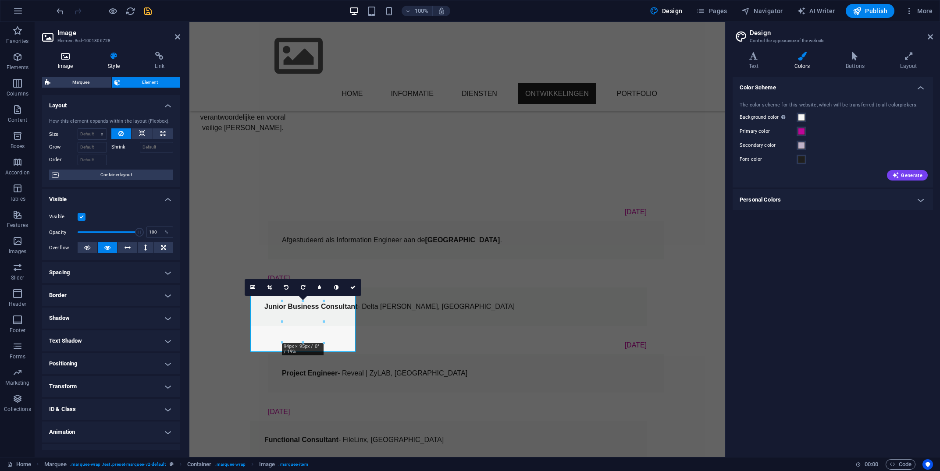
click at [60, 60] on icon at bounding box center [65, 56] width 46 height 9
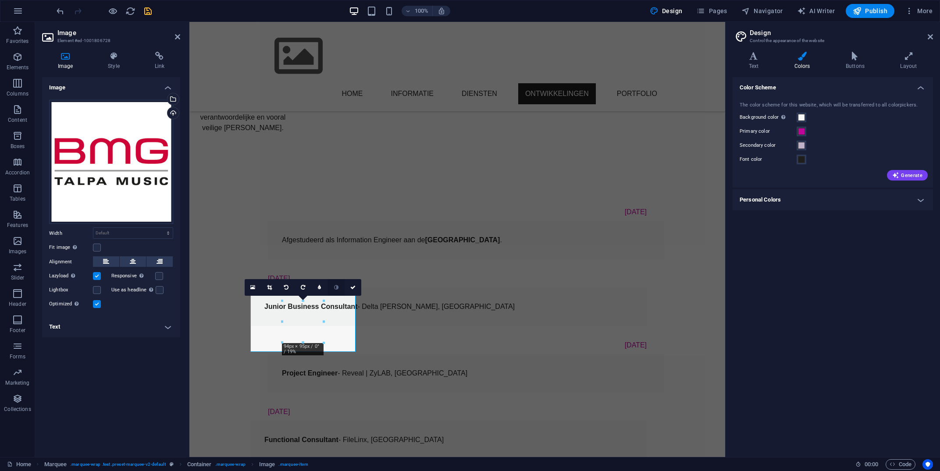
click at [335, 288] on icon at bounding box center [336, 287] width 4 height 5
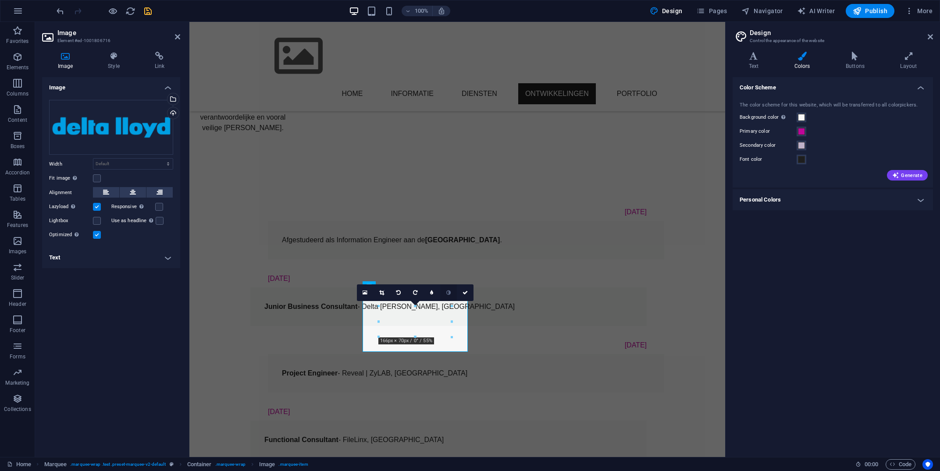
click at [452, 298] on link at bounding box center [448, 293] width 17 height 17
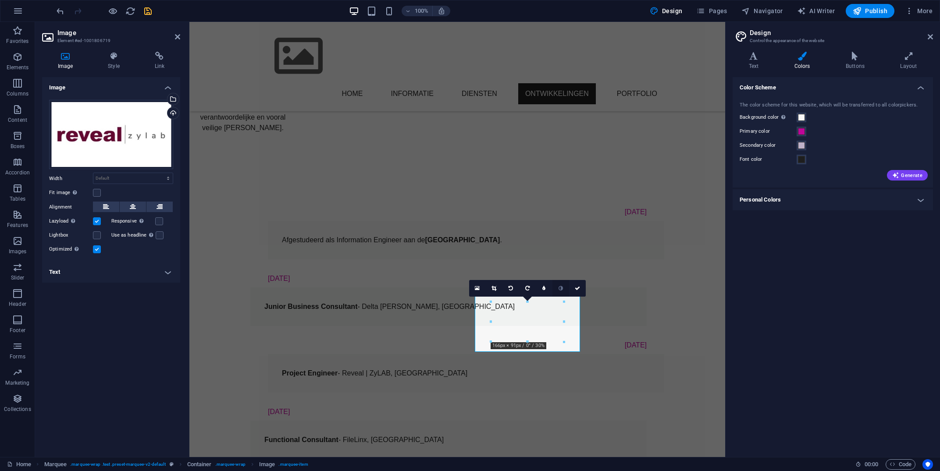
click at [562, 291] on icon at bounding box center [561, 288] width 4 height 5
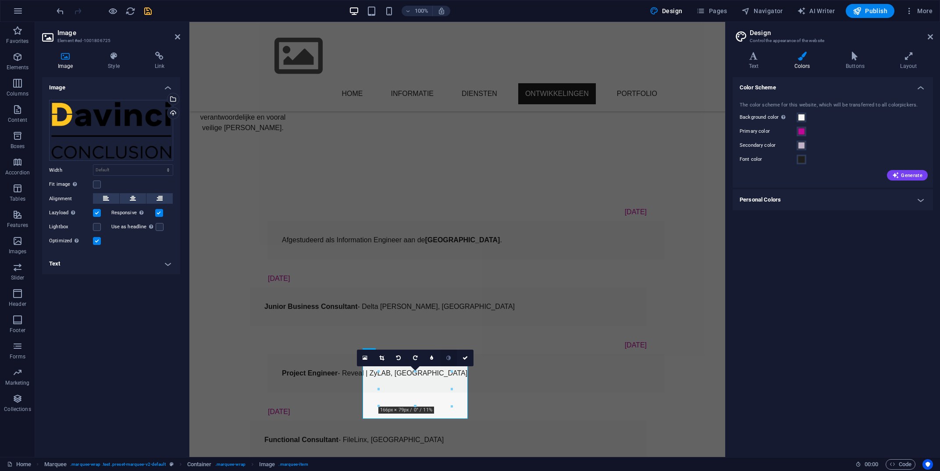
click at [446, 359] on link at bounding box center [448, 358] width 17 height 17
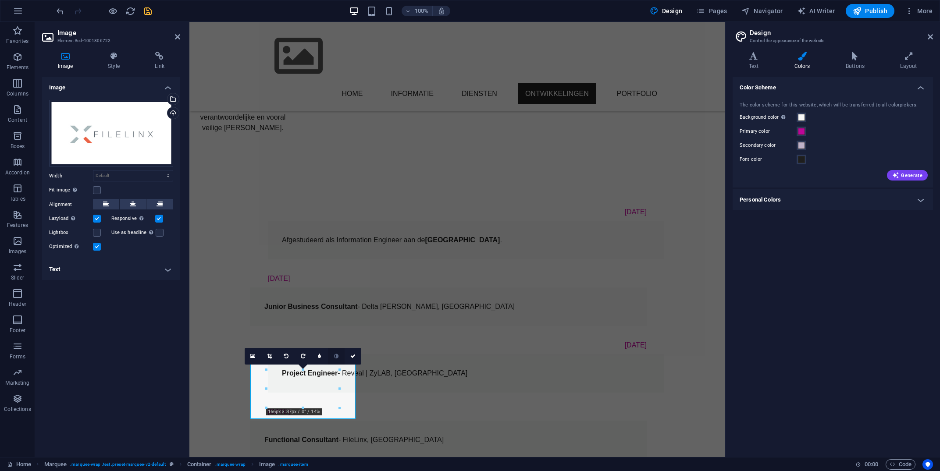
click at [340, 355] on link at bounding box center [336, 356] width 17 height 17
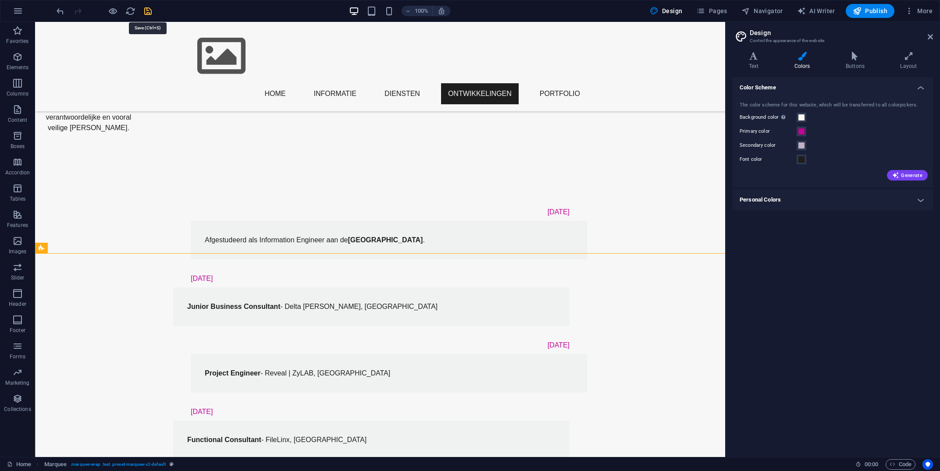
click at [147, 10] on icon "save" at bounding box center [148, 11] width 10 height 10
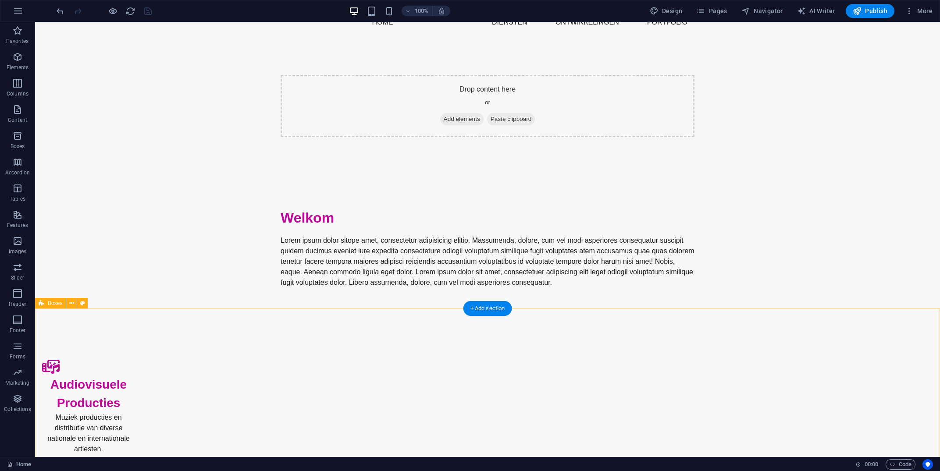
scroll to position [60, 0]
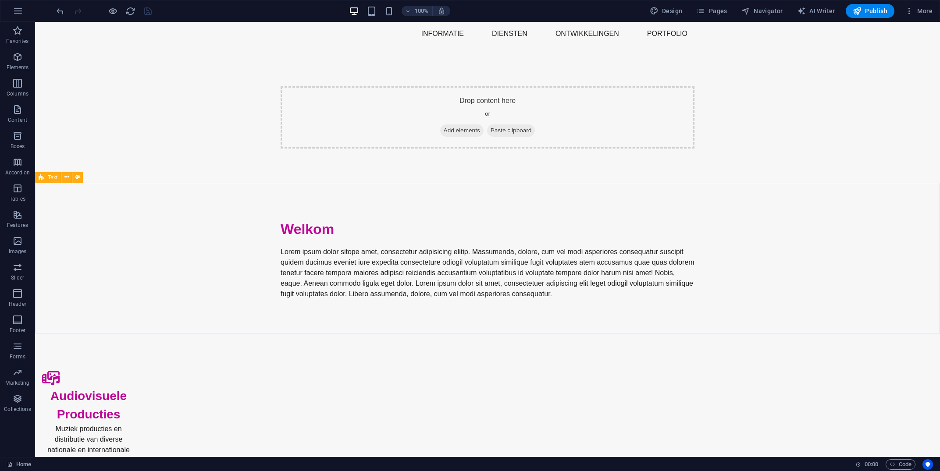
click at [43, 177] on icon at bounding box center [42, 177] width 6 height 11
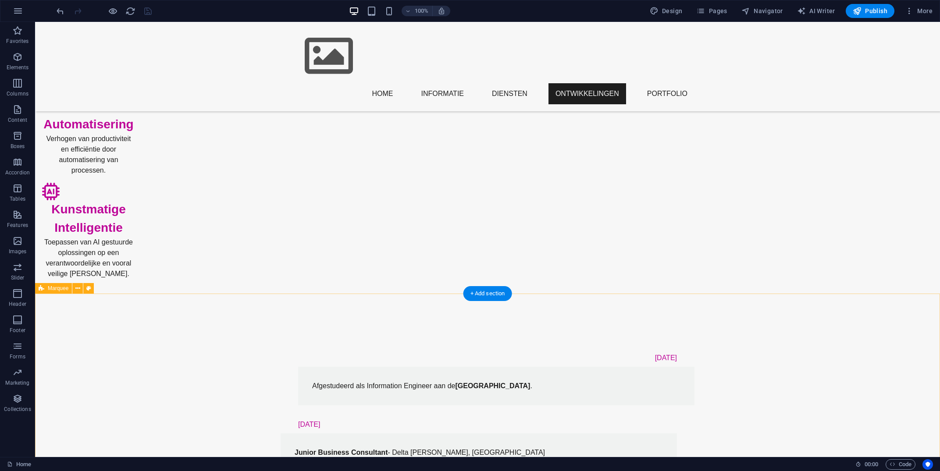
scroll to position [703, 0]
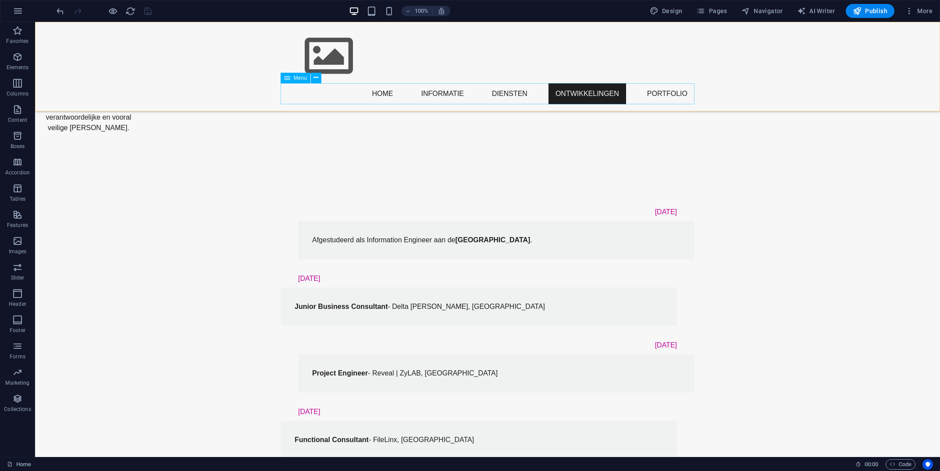
click at [662, 92] on nav "Home Informatie DIensten Ontwikkelingen Portfolio" at bounding box center [488, 93] width 414 height 21
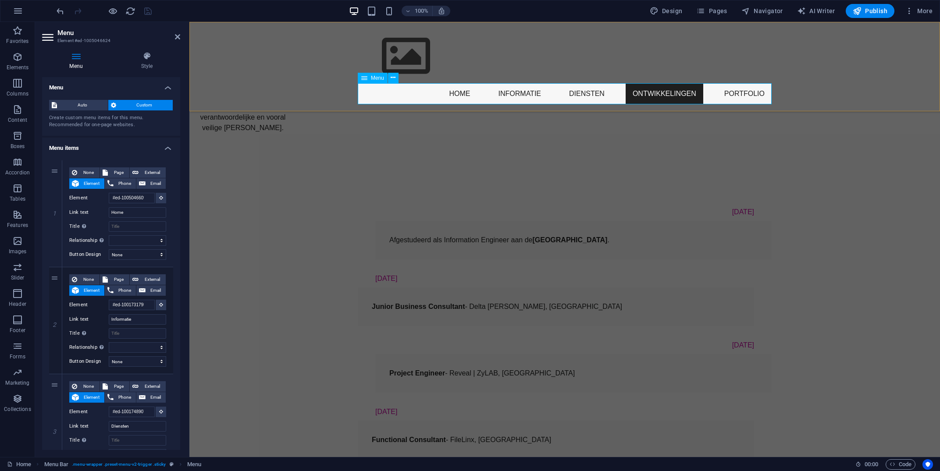
click at [739, 90] on nav "Home Informatie DIensten Ontwikkelingen Portfolio" at bounding box center [565, 93] width 414 height 21
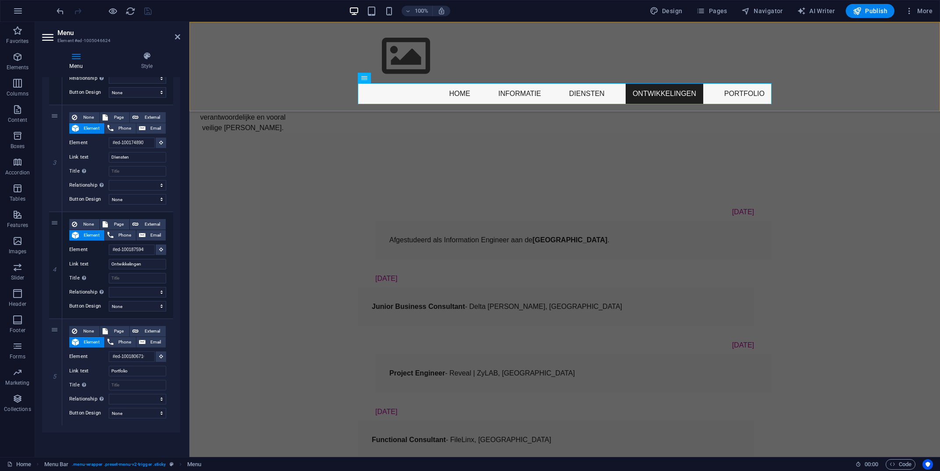
click at [286, 55] on div "Menu Home Informatie DIensten Ontwikkelingen Portfolio" at bounding box center [564, 66] width 751 height 89
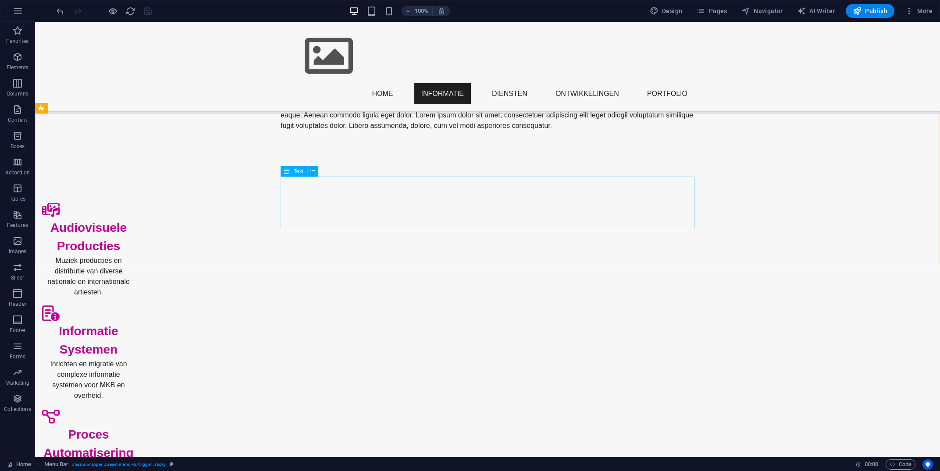
scroll to position [0, 0]
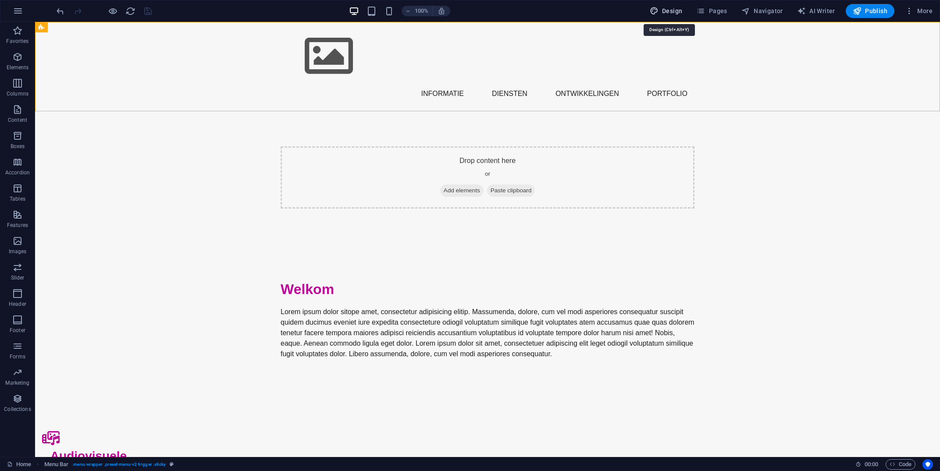
click at [678, 7] on button "Design" at bounding box center [666, 11] width 40 height 14
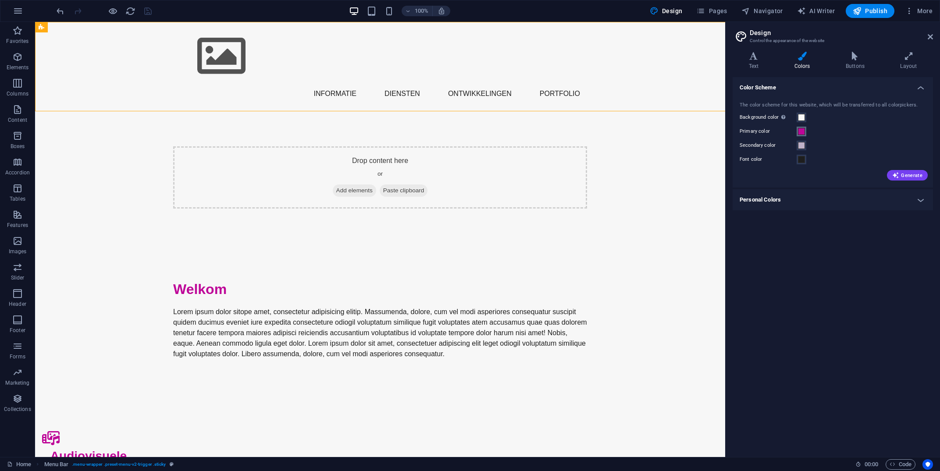
click at [803, 134] on span at bounding box center [801, 131] width 7 height 7
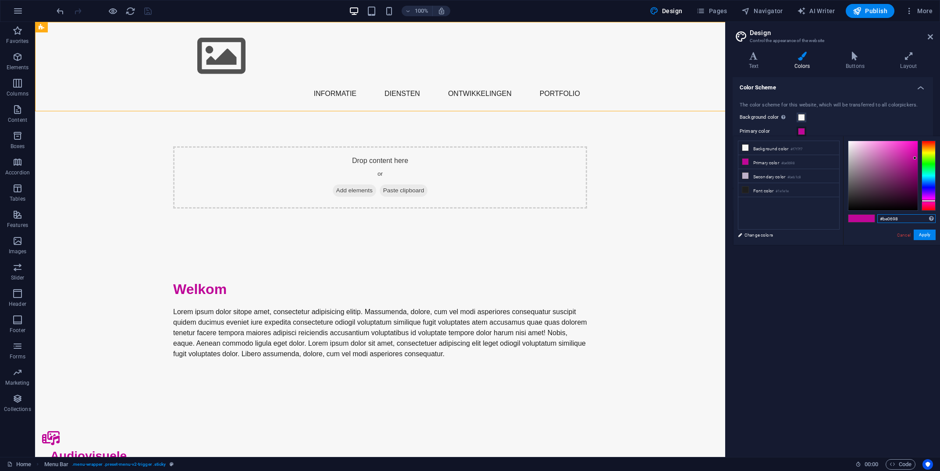
click at [904, 217] on input "#be0698" at bounding box center [906, 218] width 58 height 9
click at [255, 28] on div "Menu Home Informatie DIensten Ontwikkelingen Portfolio" at bounding box center [380, 66] width 690 height 89
click at [192, 23] on div "Logo" at bounding box center [187, 27] width 29 height 11
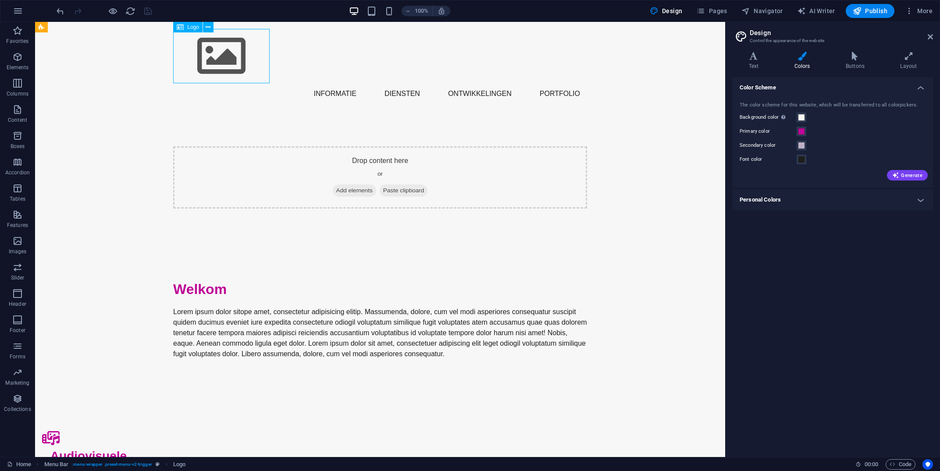
click at [192, 23] on div "Logo" at bounding box center [187, 27] width 29 height 11
select select "px"
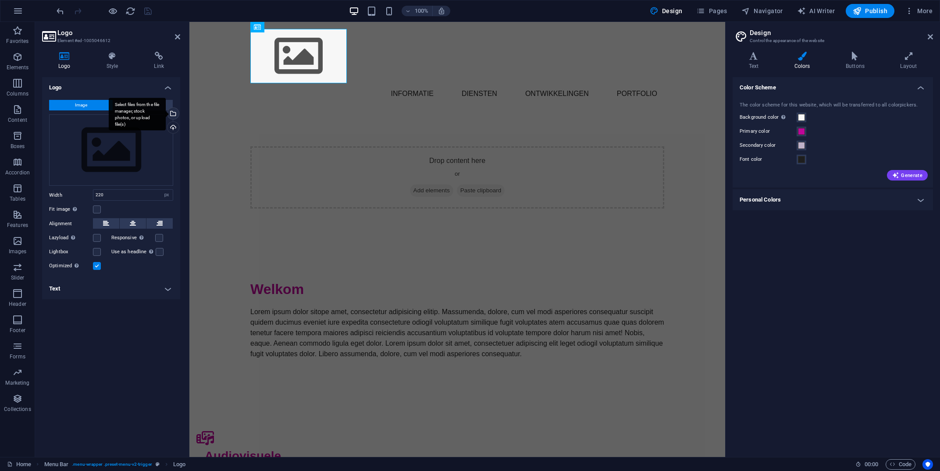
click at [173, 114] on div "Select files from the file manager, stock photos, or upload file(s)" at bounding box center [172, 114] width 13 height 13
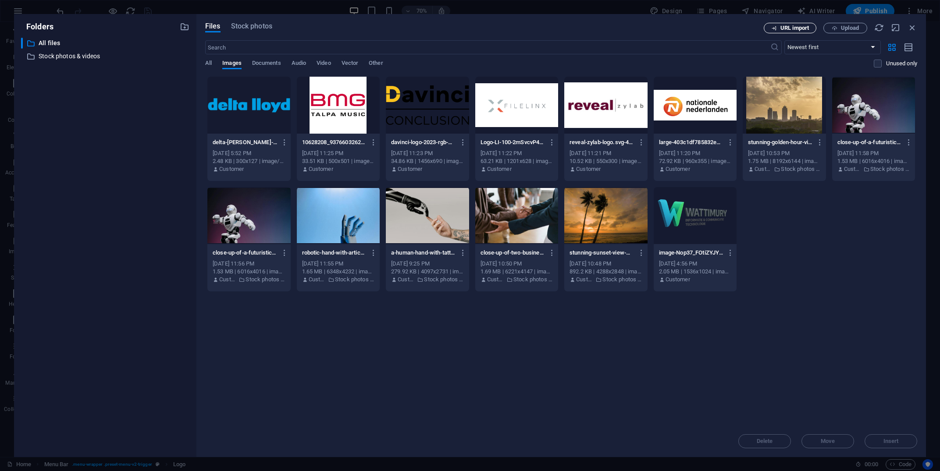
click at [782, 29] on span "URL import" at bounding box center [794, 27] width 28 height 5
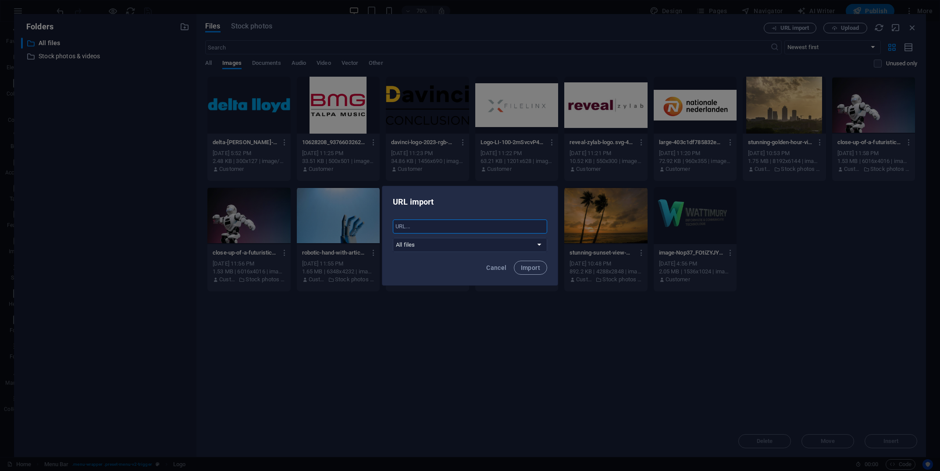
click at [481, 228] on input "text" at bounding box center [470, 227] width 154 height 14
paste input "[URL][DOMAIN_NAME]"
type input "[URL][DOMAIN_NAME]"
click at [529, 263] on button "Import" at bounding box center [530, 268] width 33 height 14
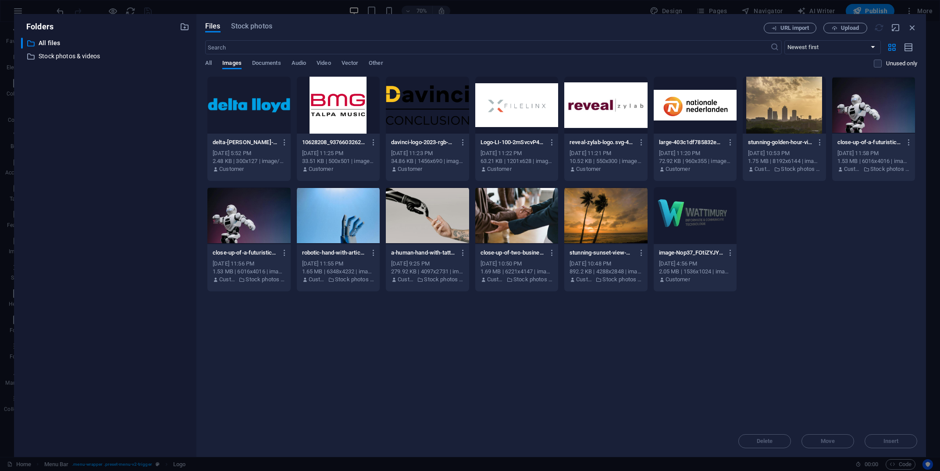
scroll to position [0, 0]
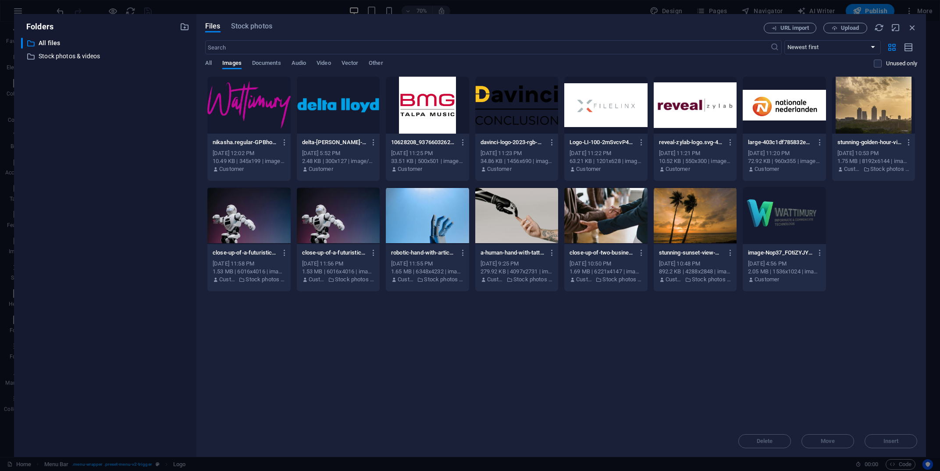
click at [245, 122] on div at bounding box center [248, 105] width 83 height 57
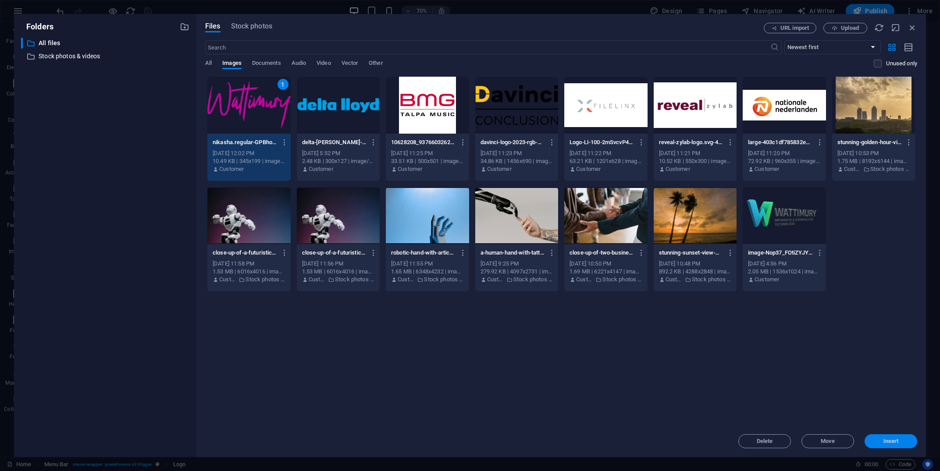
click at [883, 448] on button "Insert" at bounding box center [891, 441] width 53 height 14
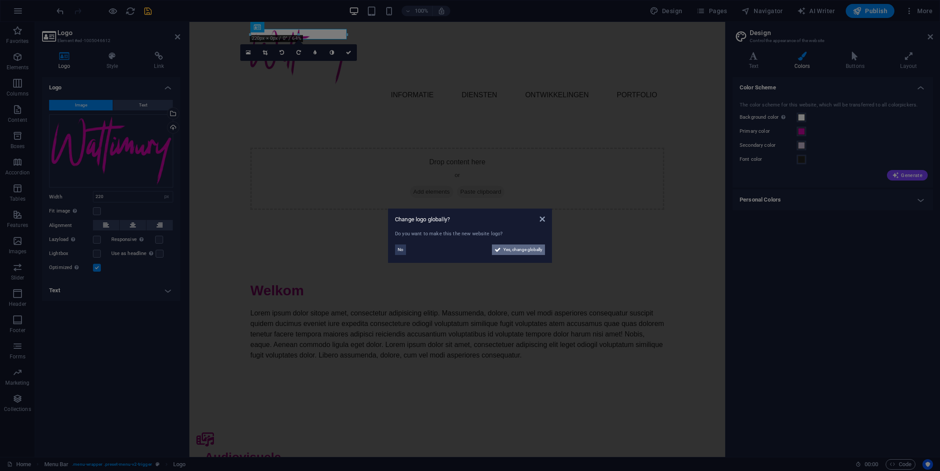
click at [505, 249] on span "Yes, change globally" at bounding box center [522, 250] width 39 height 11
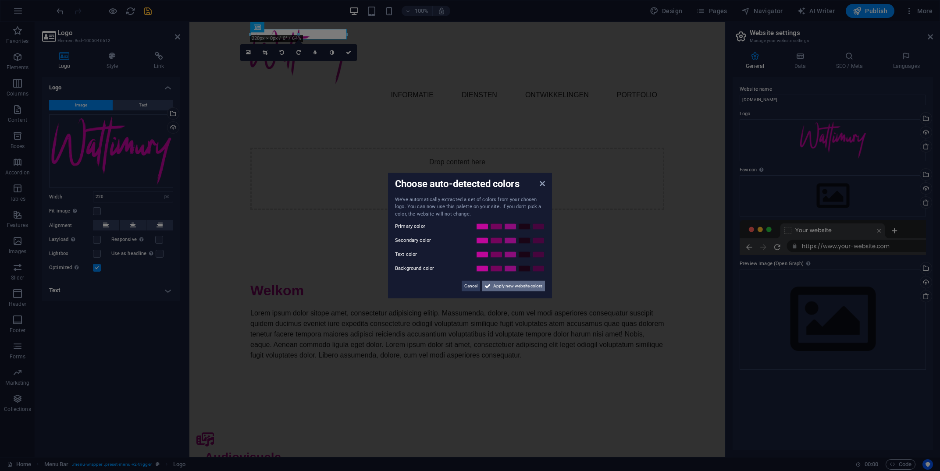
click at [513, 286] on span "Apply new website colors" at bounding box center [517, 286] width 49 height 11
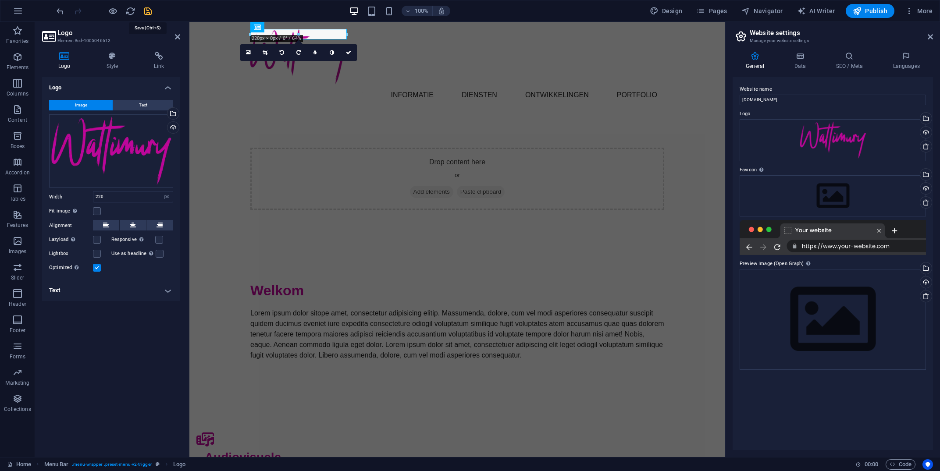
click at [148, 9] on icon "save" at bounding box center [148, 11] width 10 height 10
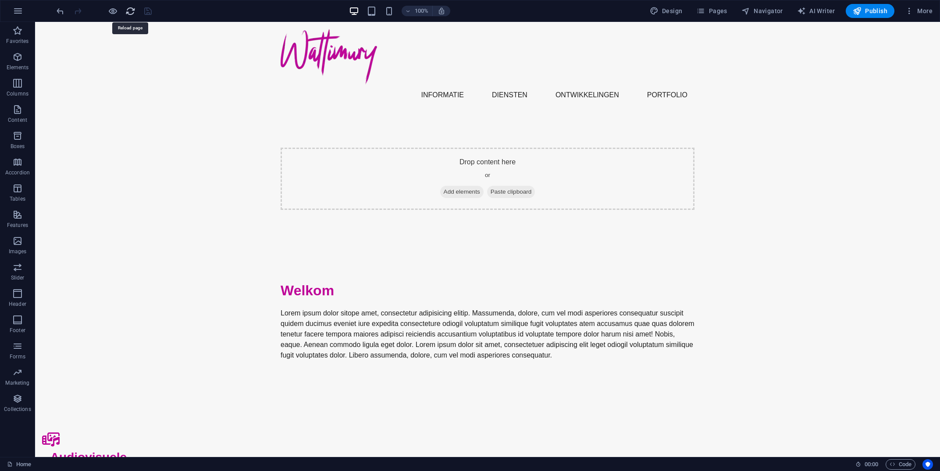
click at [131, 14] on icon "reload" at bounding box center [130, 11] width 10 height 10
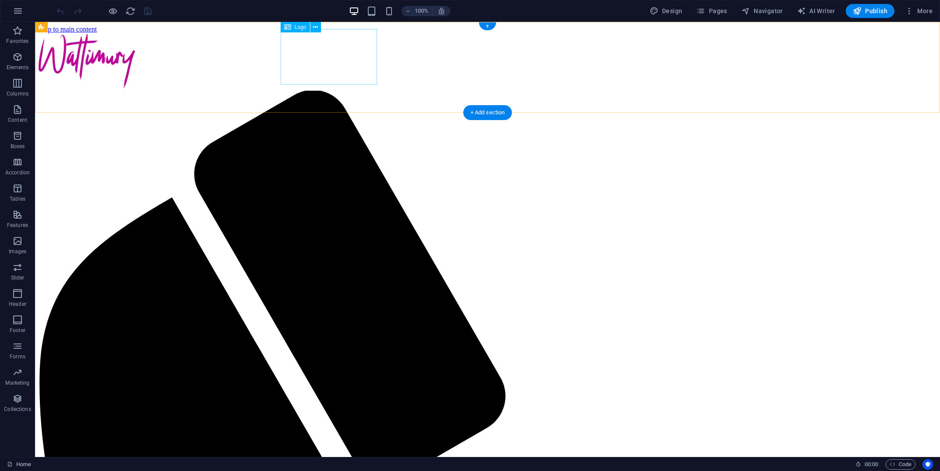
click at [327, 38] on div at bounding box center [488, 61] width 898 height 57
select select "px"
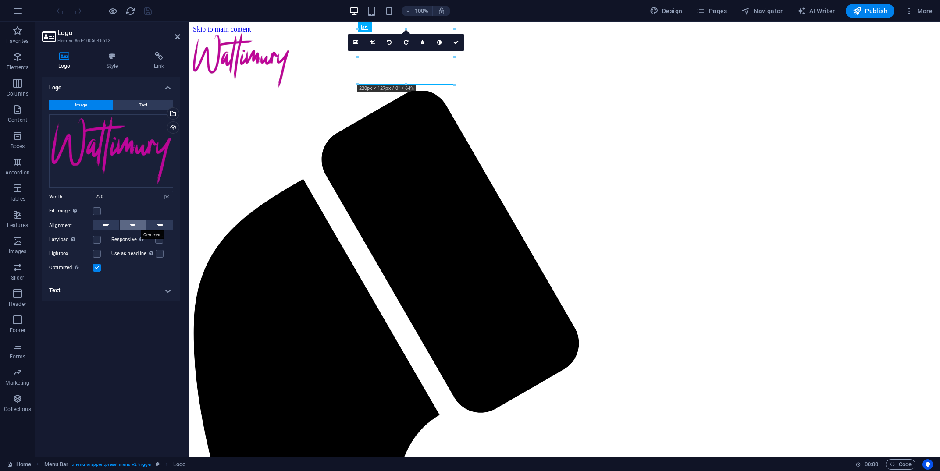
click at [139, 225] on button at bounding box center [133, 225] width 26 height 11
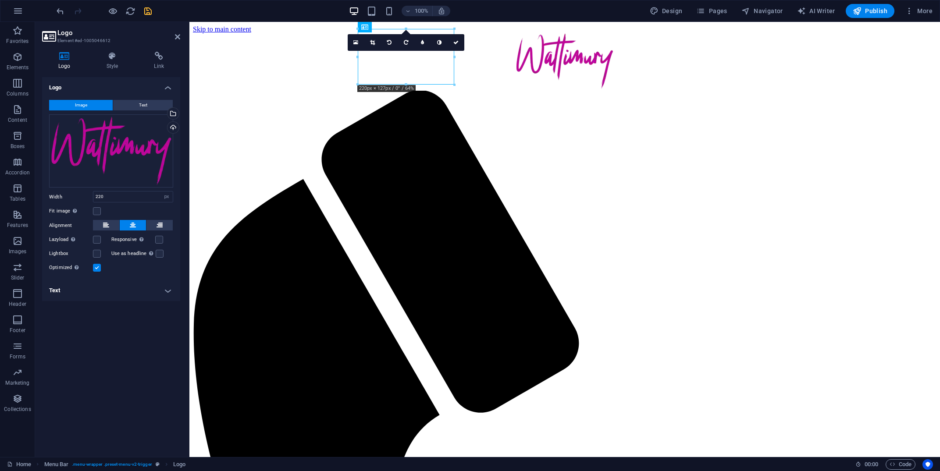
click at [125, 226] on button at bounding box center [133, 225] width 26 height 11
click at [98, 228] on button at bounding box center [106, 225] width 26 height 11
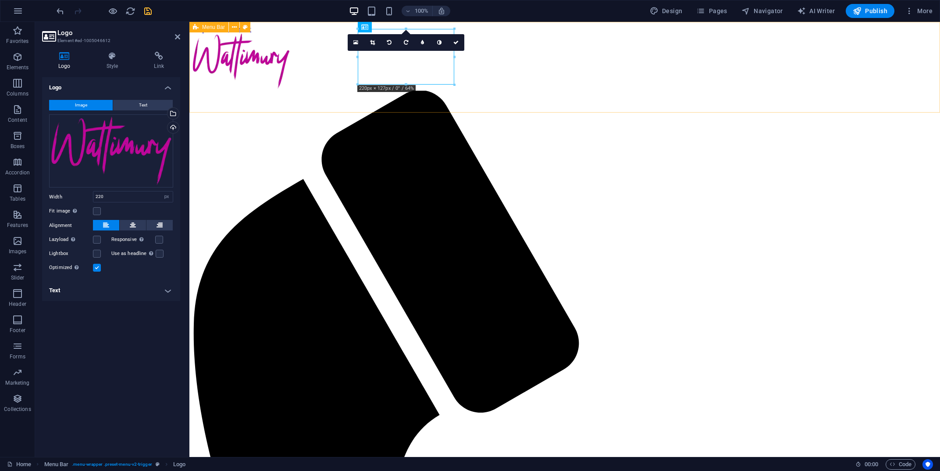
click at [214, 25] on span "Menu Bar" at bounding box center [213, 27] width 23 height 5
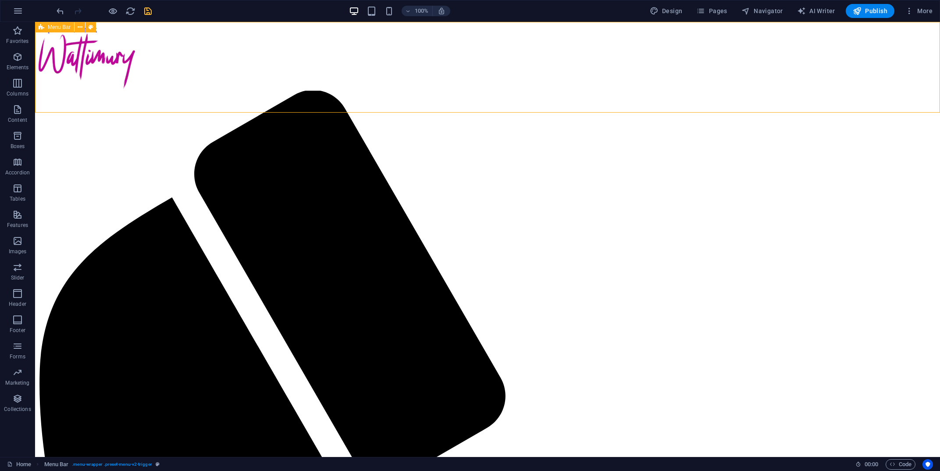
click at [53, 26] on span "Menu Bar" at bounding box center [59, 27] width 23 height 5
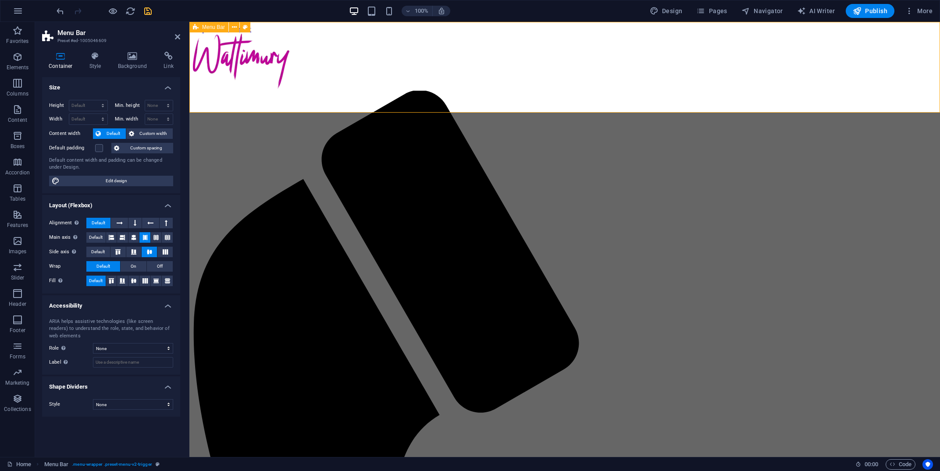
click at [210, 30] on span "Menu Bar" at bounding box center [213, 27] width 23 height 5
click at [102, 60] on icon at bounding box center [95, 56] width 25 height 9
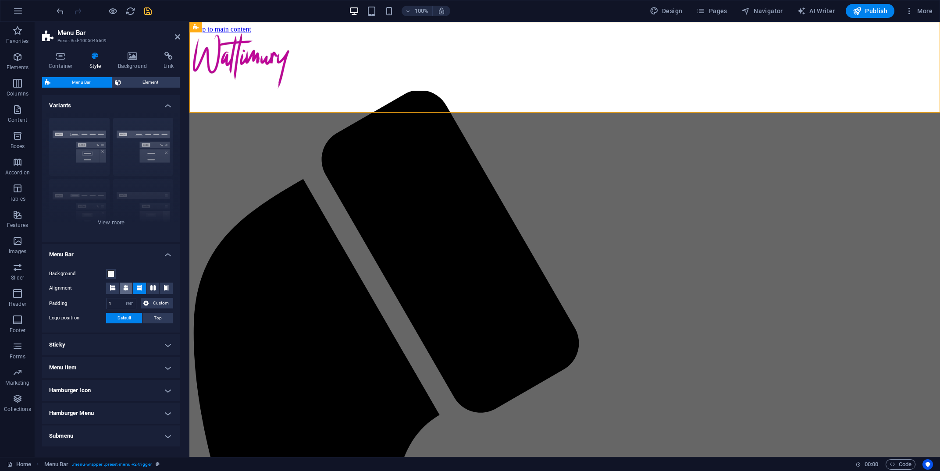
click at [126, 290] on icon at bounding box center [125, 287] width 5 height 5
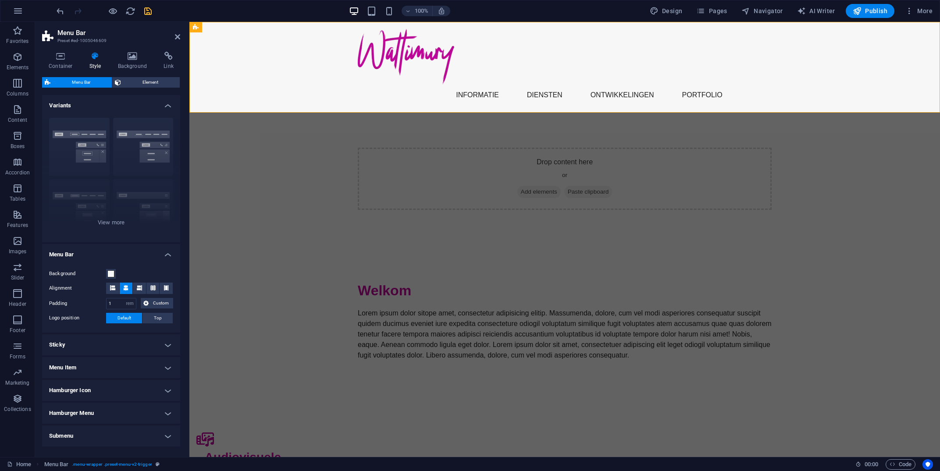
scroll to position [31, 0]
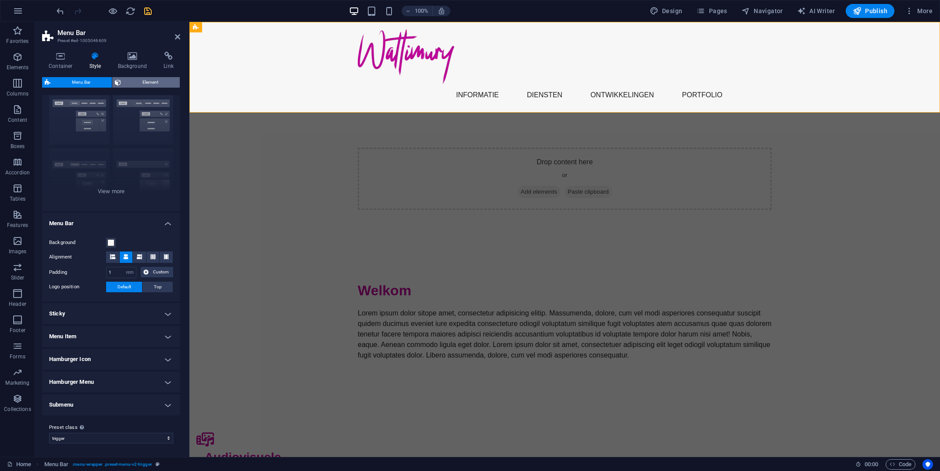
click at [146, 81] on span "Element" at bounding box center [150, 82] width 53 height 11
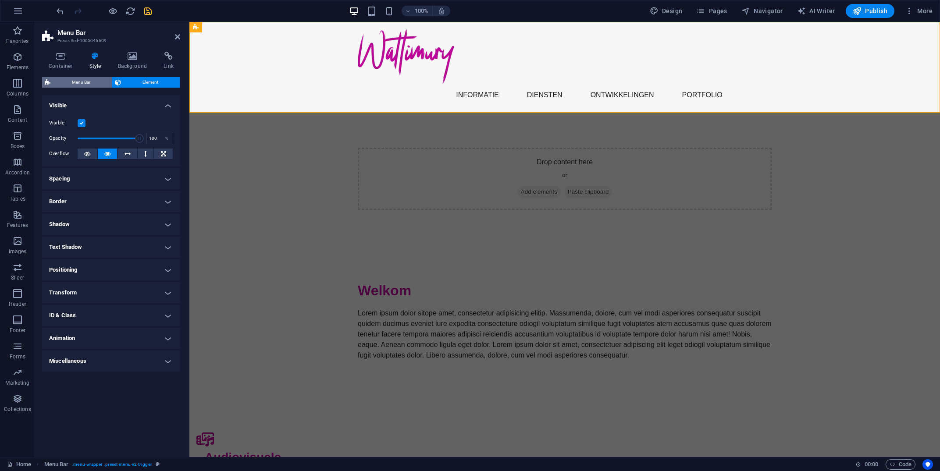
click at [76, 81] on span "Menu Bar" at bounding box center [81, 82] width 56 height 11
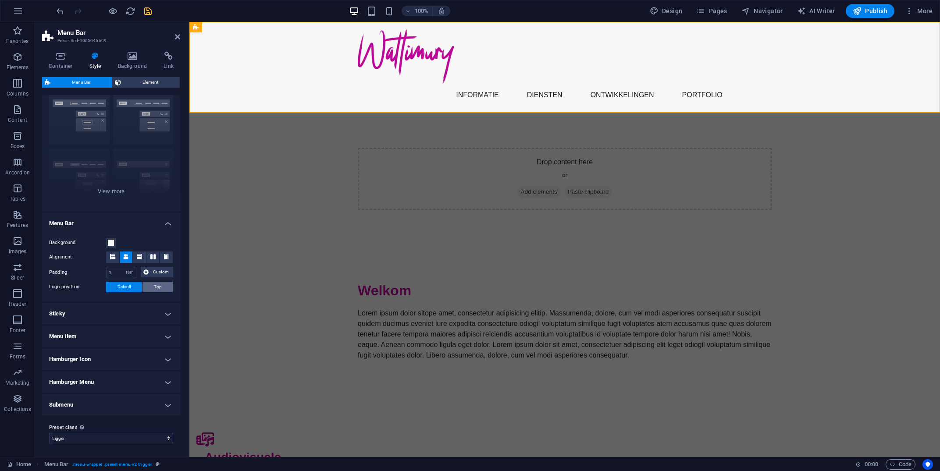
click at [159, 286] on span "Top" at bounding box center [158, 287] width 8 height 11
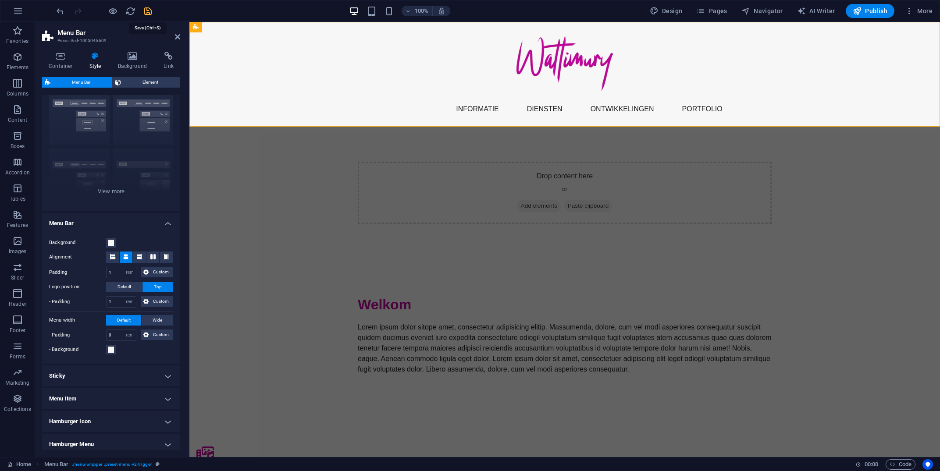
click at [151, 7] on icon "save" at bounding box center [148, 11] width 10 height 10
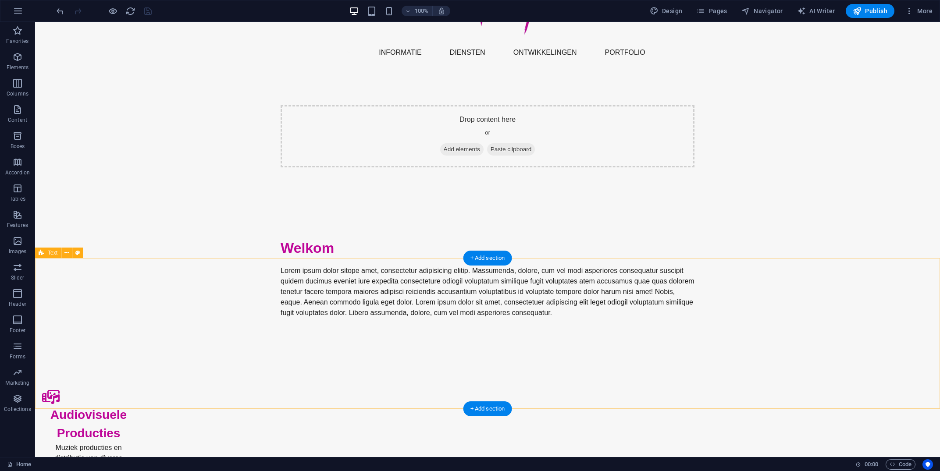
scroll to position [0, 0]
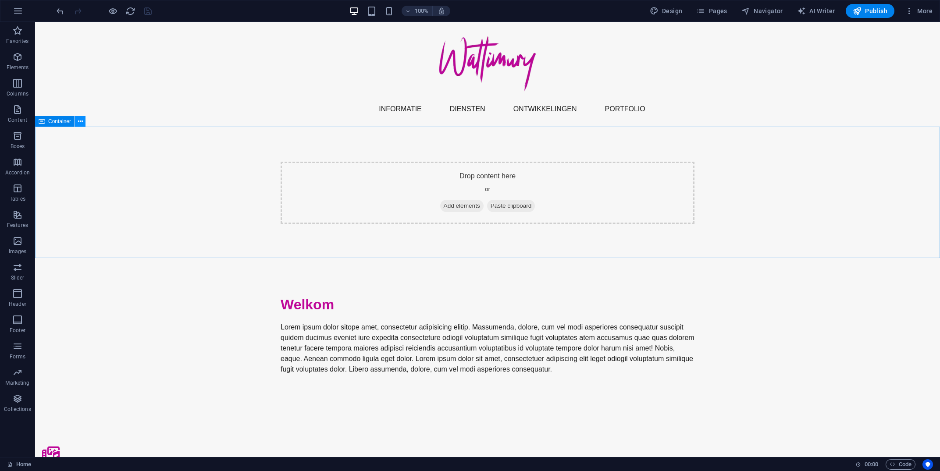
click at [79, 125] on icon at bounding box center [80, 121] width 5 height 9
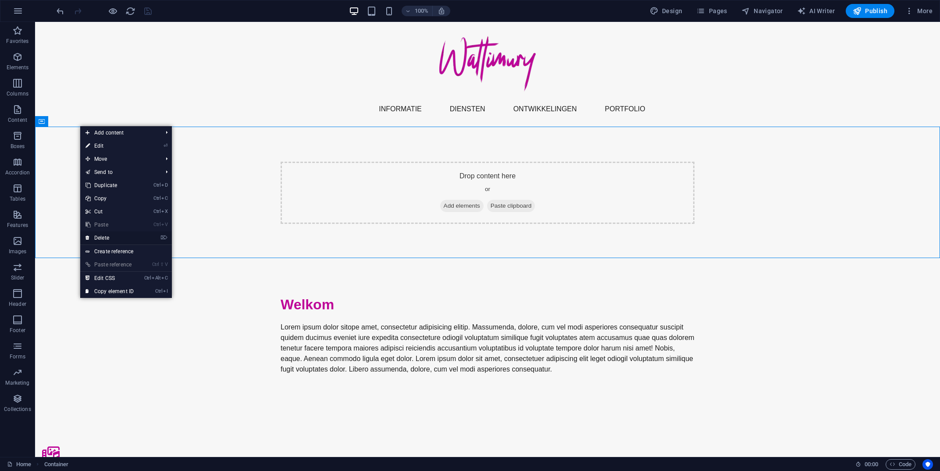
click at [99, 236] on link "⌦ Delete" at bounding box center [109, 237] width 59 height 13
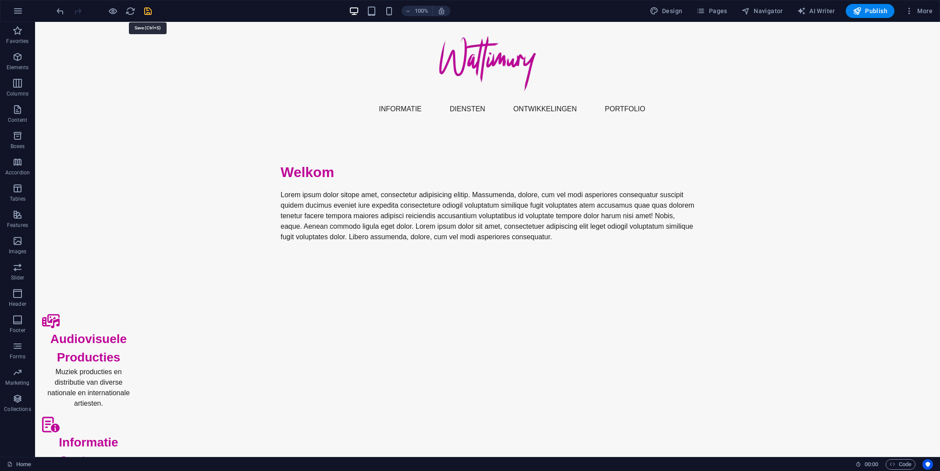
click at [145, 10] on icon "save" at bounding box center [148, 11] width 10 height 10
click at [97, 165] on div "Welkom Lorem ipsum dolor sitope amet, consectetur adipisicing elitip. [PERSON_N…" at bounding box center [487, 202] width 905 height 151
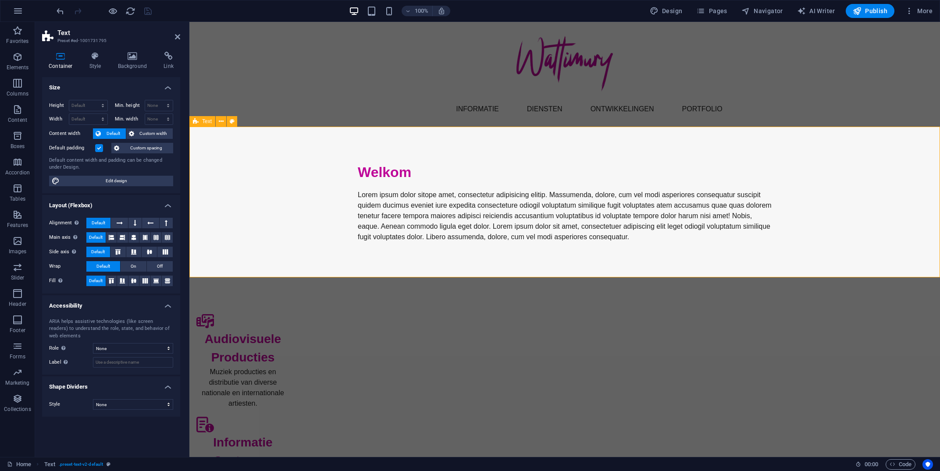
click at [202, 121] on span "Text" at bounding box center [207, 121] width 10 height 5
click at [131, 53] on icon at bounding box center [132, 56] width 43 height 9
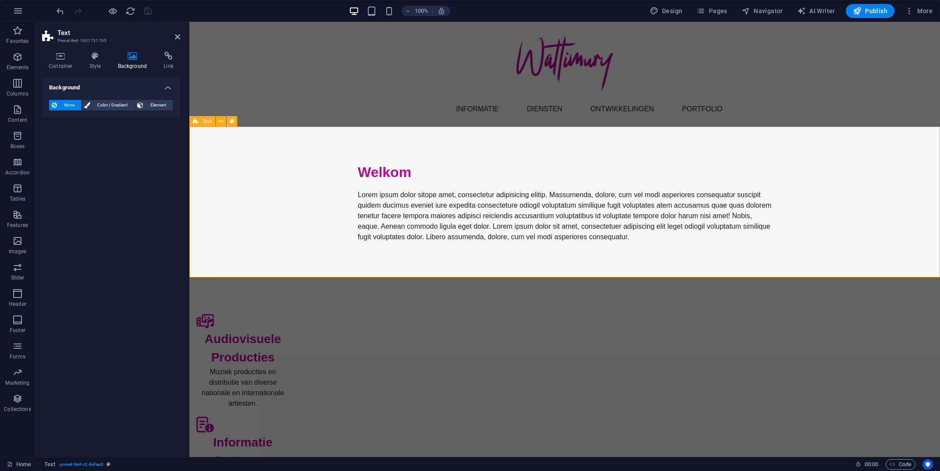
click at [275, 186] on div "Welkom Lorem ipsum dolor sitope amet, consectetur adipisicing elitip. [PERSON_N…" at bounding box center [564, 202] width 751 height 151
click at [105, 102] on span "Color / Gradient" at bounding box center [112, 105] width 39 height 11
click at [51, 140] on span at bounding box center [55, 140] width 10 height 10
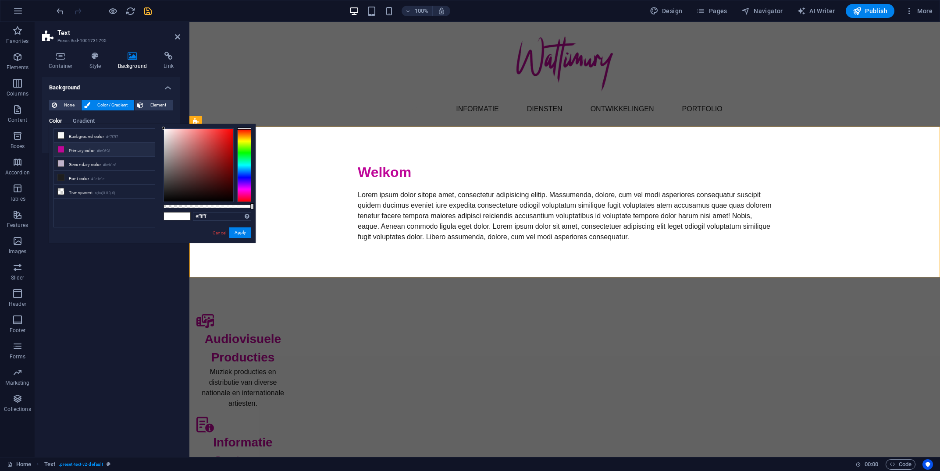
click at [100, 154] on li "Primary color #be0698" at bounding box center [104, 150] width 101 height 14
type input "#be0698"
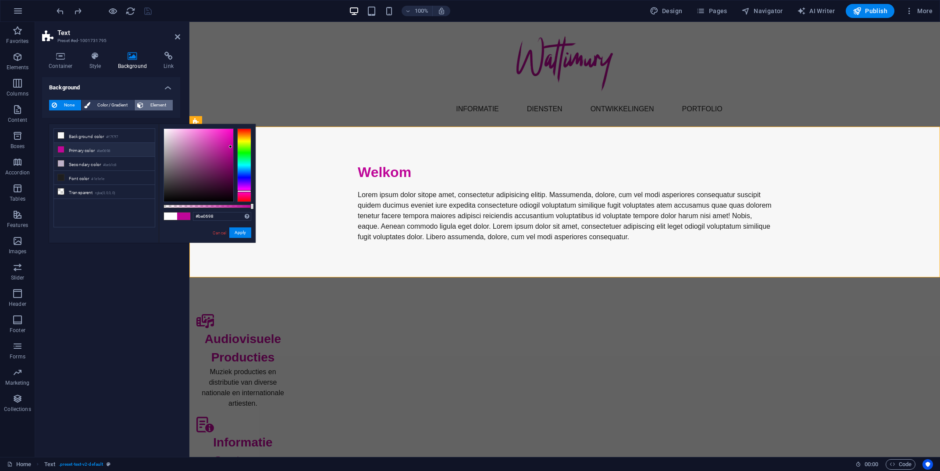
click at [143, 100] on button "Element" at bounding box center [154, 105] width 38 height 11
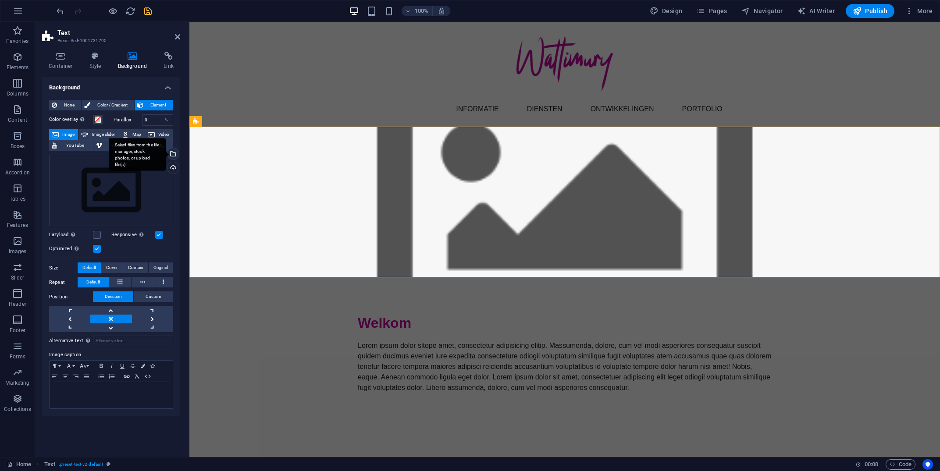
click at [173, 153] on div "Select files from the file manager, stock photos, or upload file(s)" at bounding box center [172, 154] width 13 height 13
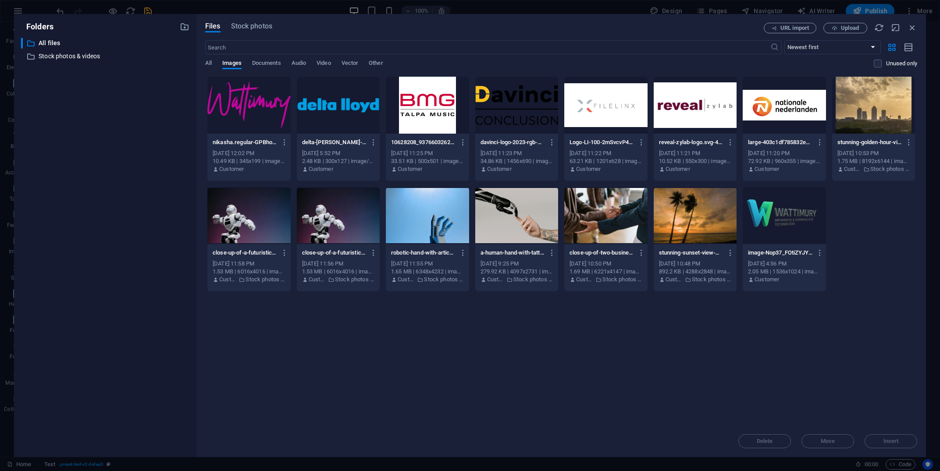
click at [606, 205] on div at bounding box center [605, 215] width 83 height 57
click at [884, 436] on button "Insert" at bounding box center [891, 441] width 53 height 14
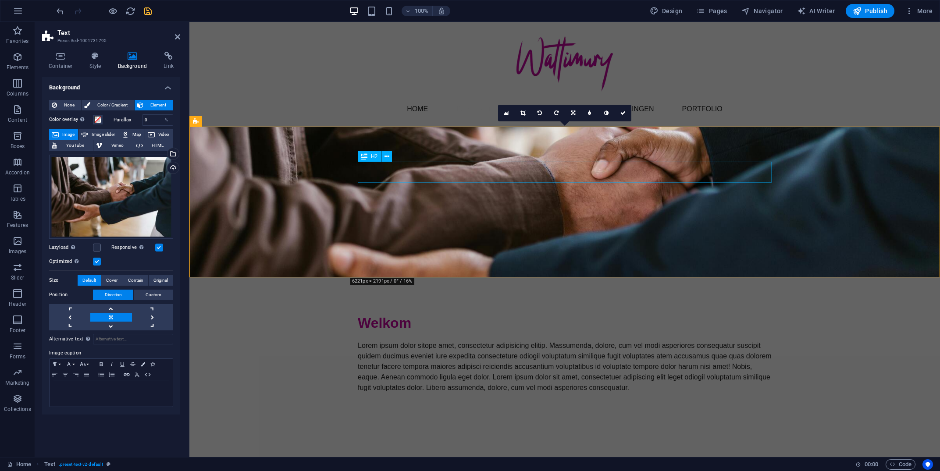
click at [442, 313] on div "Welkom" at bounding box center [565, 323] width 414 height 21
click at [449, 341] on div "Lorem ipsum dolor sitope amet, consectetur adipisicing elitip. Massumenda, dolo…" at bounding box center [565, 367] width 414 height 53
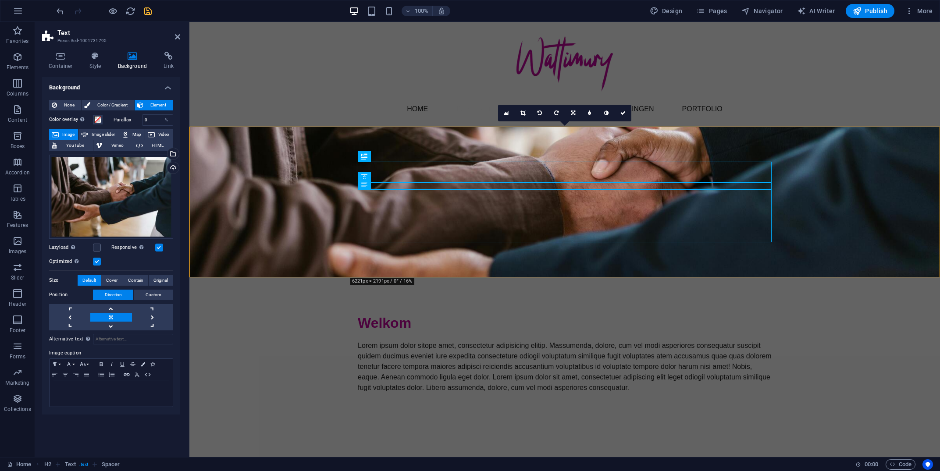
click at [205, 172] on figure at bounding box center [564, 202] width 751 height 151
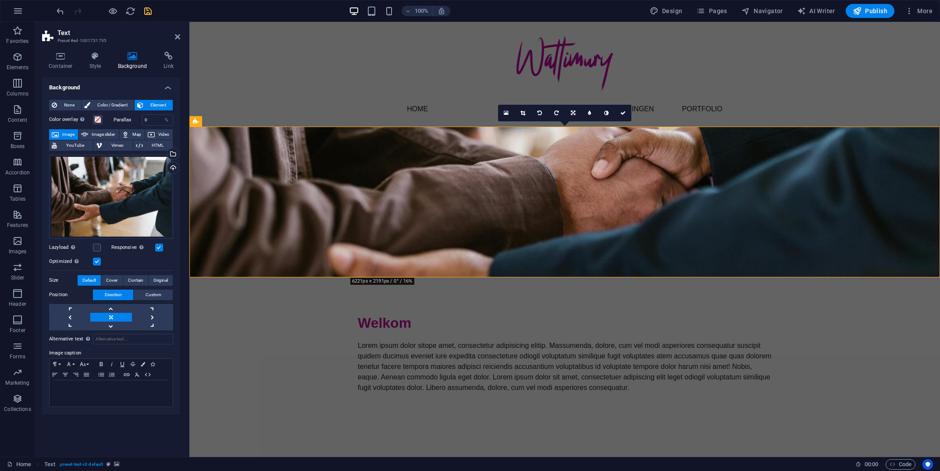
click at [205, 172] on figure at bounding box center [564, 202] width 751 height 151
click at [152, 118] on input "0" at bounding box center [157, 120] width 31 height 11
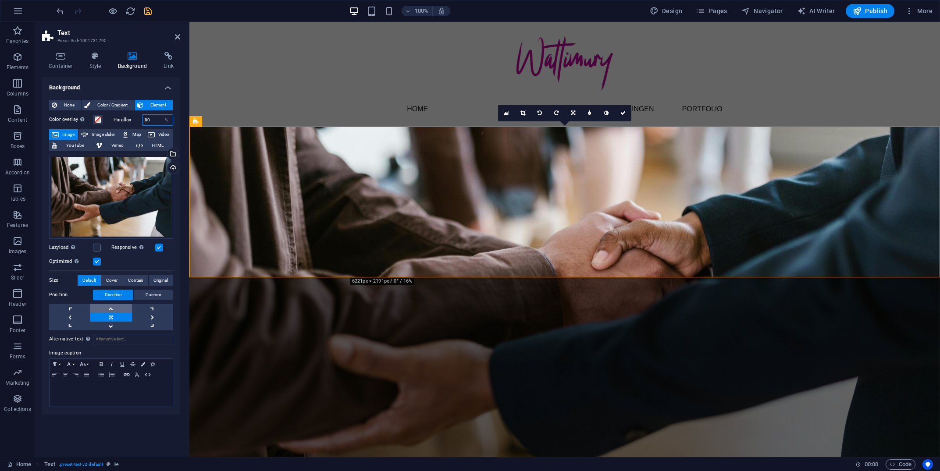
type input "80"
click at [109, 308] on link at bounding box center [110, 308] width 41 height 9
click at [104, 328] on link at bounding box center [110, 326] width 41 height 9
click at [113, 313] on link at bounding box center [110, 317] width 41 height 9
click at [156, 298] on span "Custom" at bounding box center [154, 295] width 16 height 11
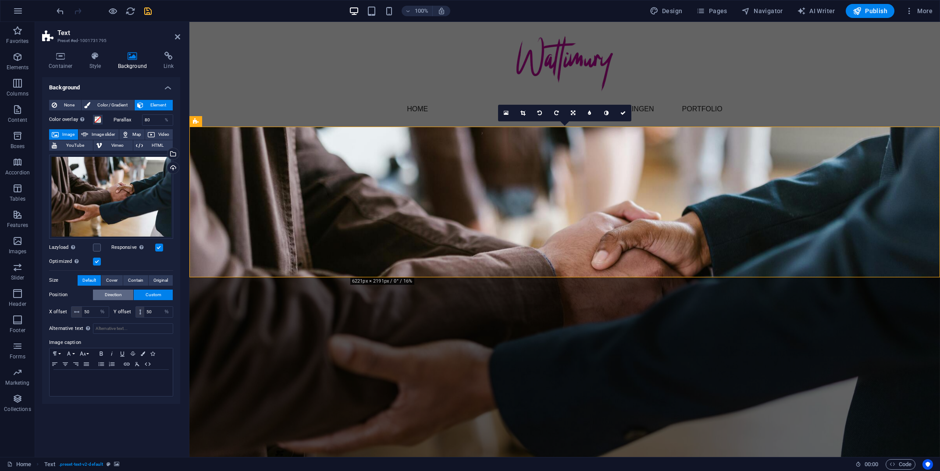
click at [115, 298] on span "Direction" at bounding box center [113, 295] width 17 height 11
click at [114, 279] on span "Cover" at bounding box center [111, 280] width 11 height 11
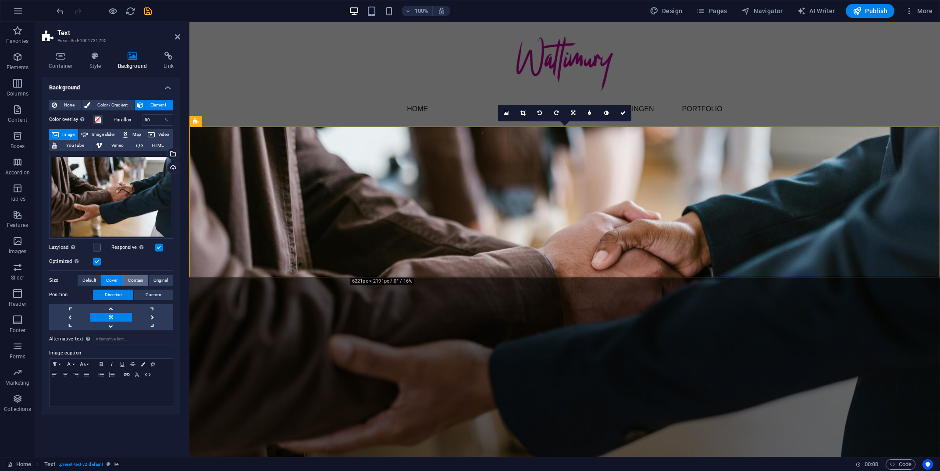
click at [142, 280] on span "Contain" at bounding box center [135, 280] width 15 height 11
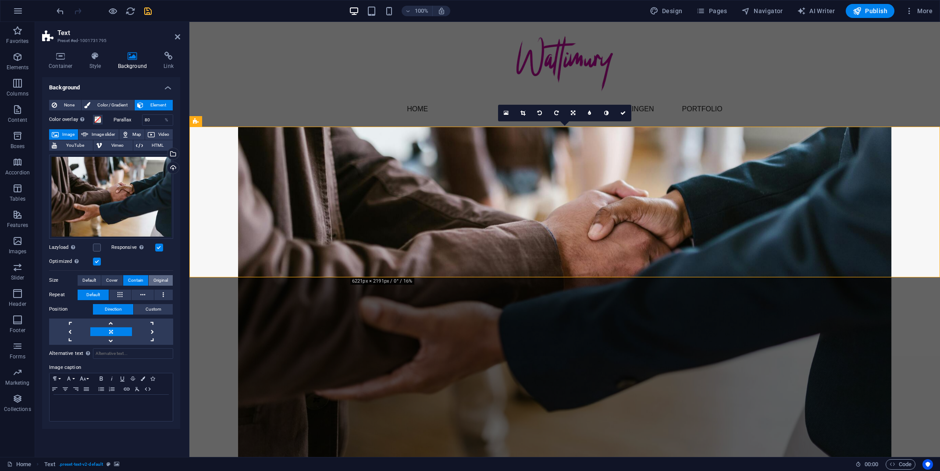
click at [162, 285] on span "Original" at bounding box center [160, 280] width 14 height 11
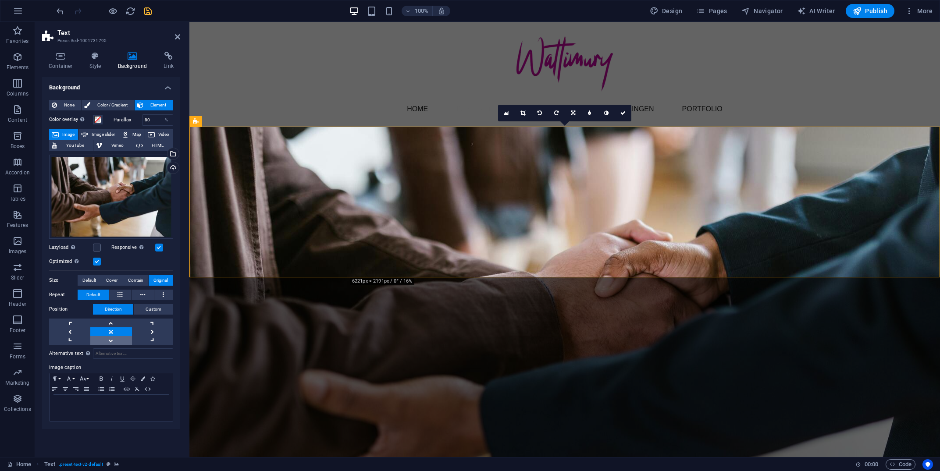
click at [104, 341] on link at bounding box center [110, 340] width 41 height 9
click at [114, 326] on link at bounding box center [110, 323] width 41 height 9
click at [102, 331] on link at bounding box center [110, 331] width 41 height 9
click at [60, 53] on icon at bounding box center [60, 56] width 37 height 9
